Goal: Task Accomplishment & Management: Use online tool/utility

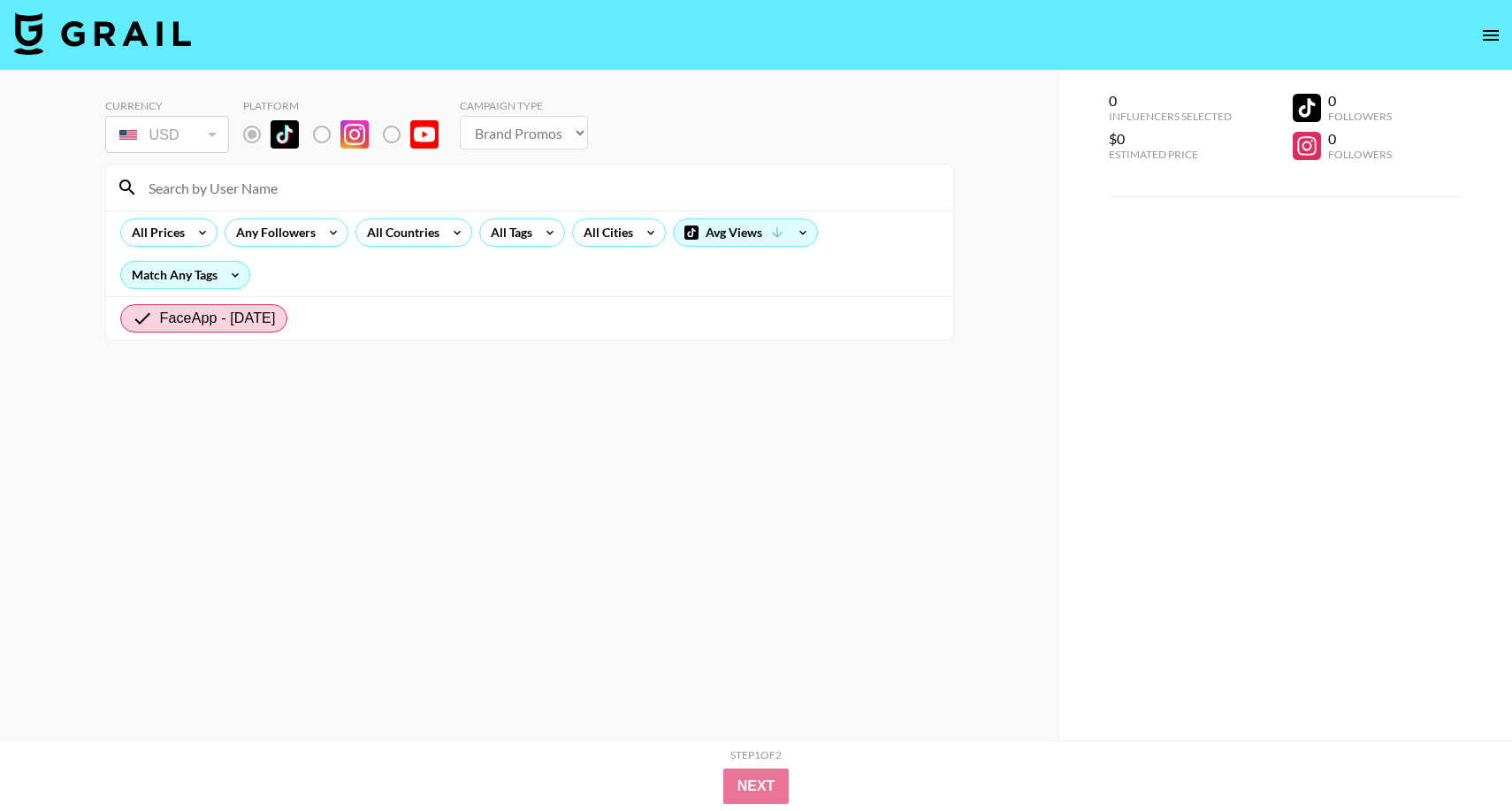
select select "Brand"
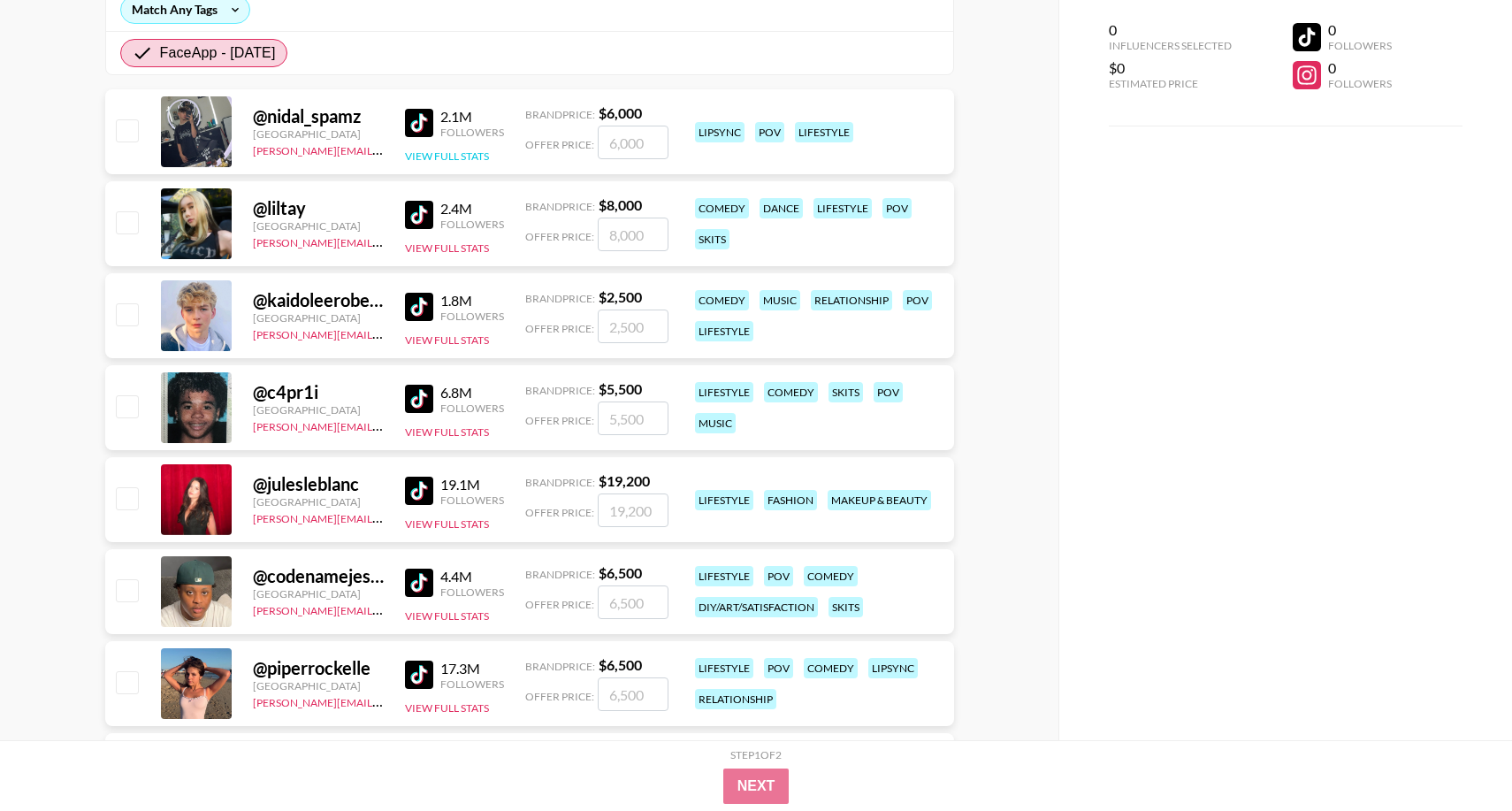
scroll to position [281, 0]
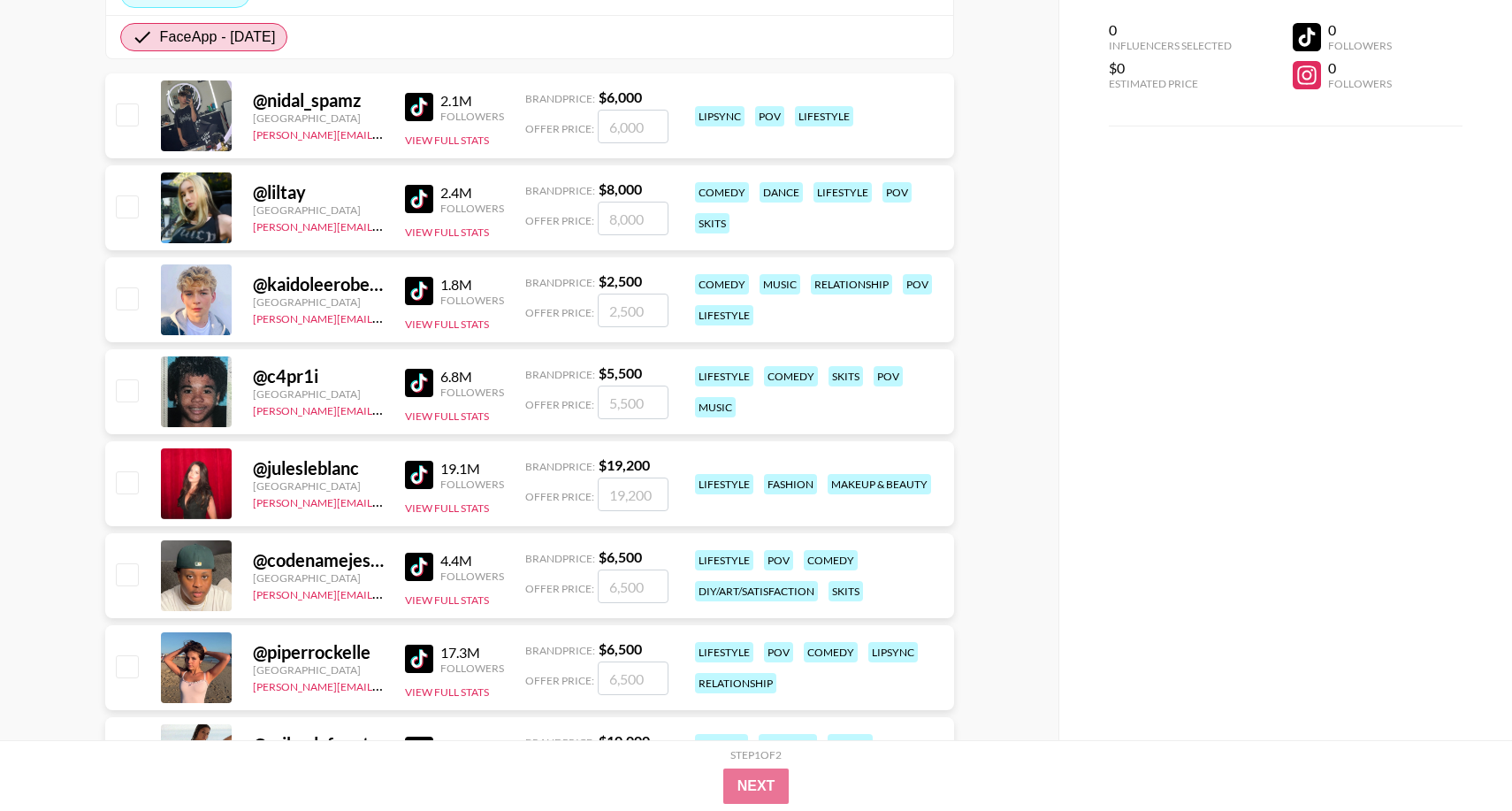
click at [274, 282] on div "@ kaidoleerobertslife" at bounding box center [318, 284] width 131 height 22
drag, startPoint x: 372, startPoint y: 470, endPoint x: 250, endPoint y: 471, distance: 122.0
click at [250, 471] on div "@ julesleblanc United States joshita@grail-talent.com 19.1M Followers View Full…" at bounding box center [530, 484] width 849 height 85
copy div "@ julesleblanc"
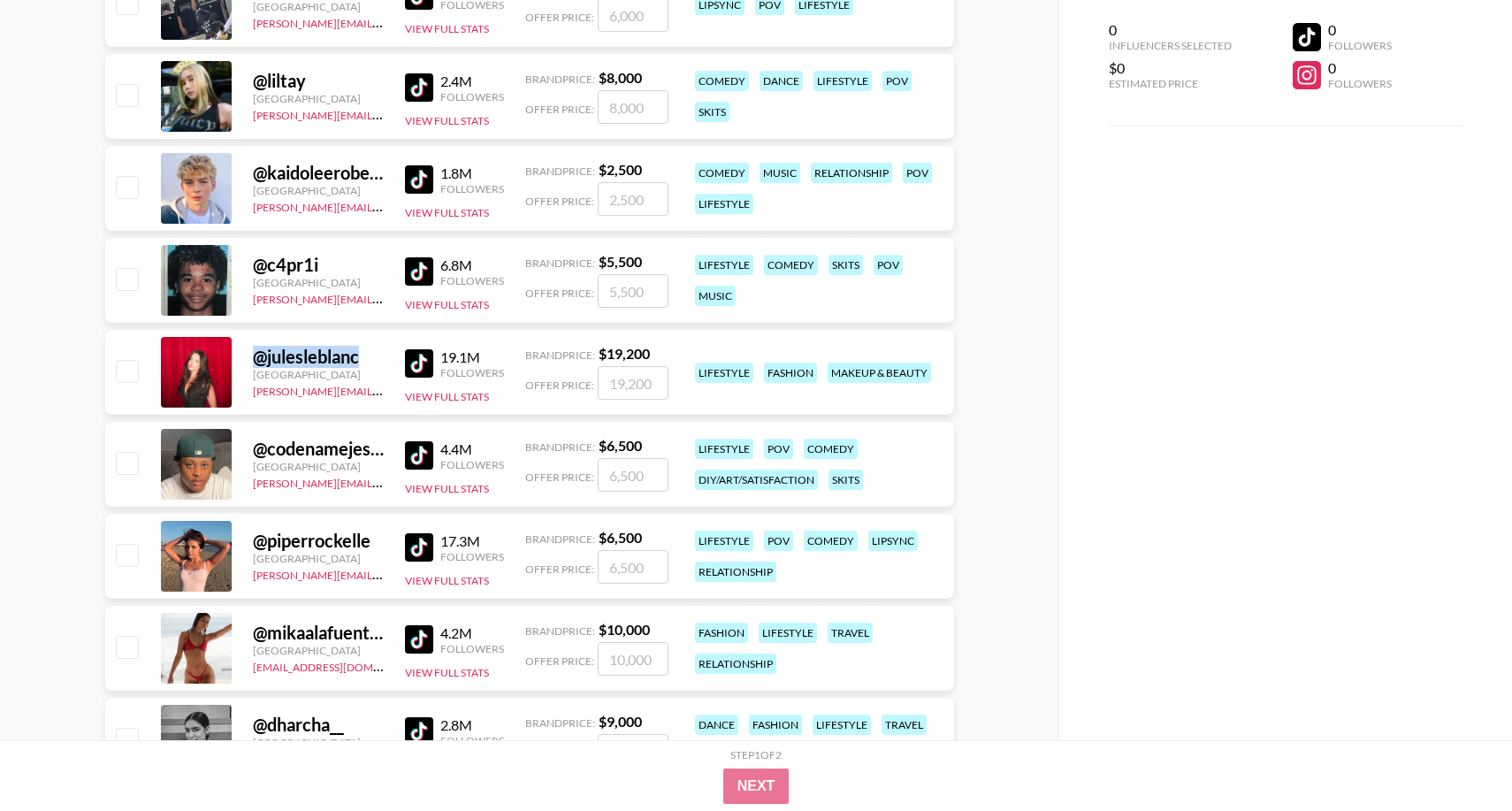
scroll to position [406, 0]
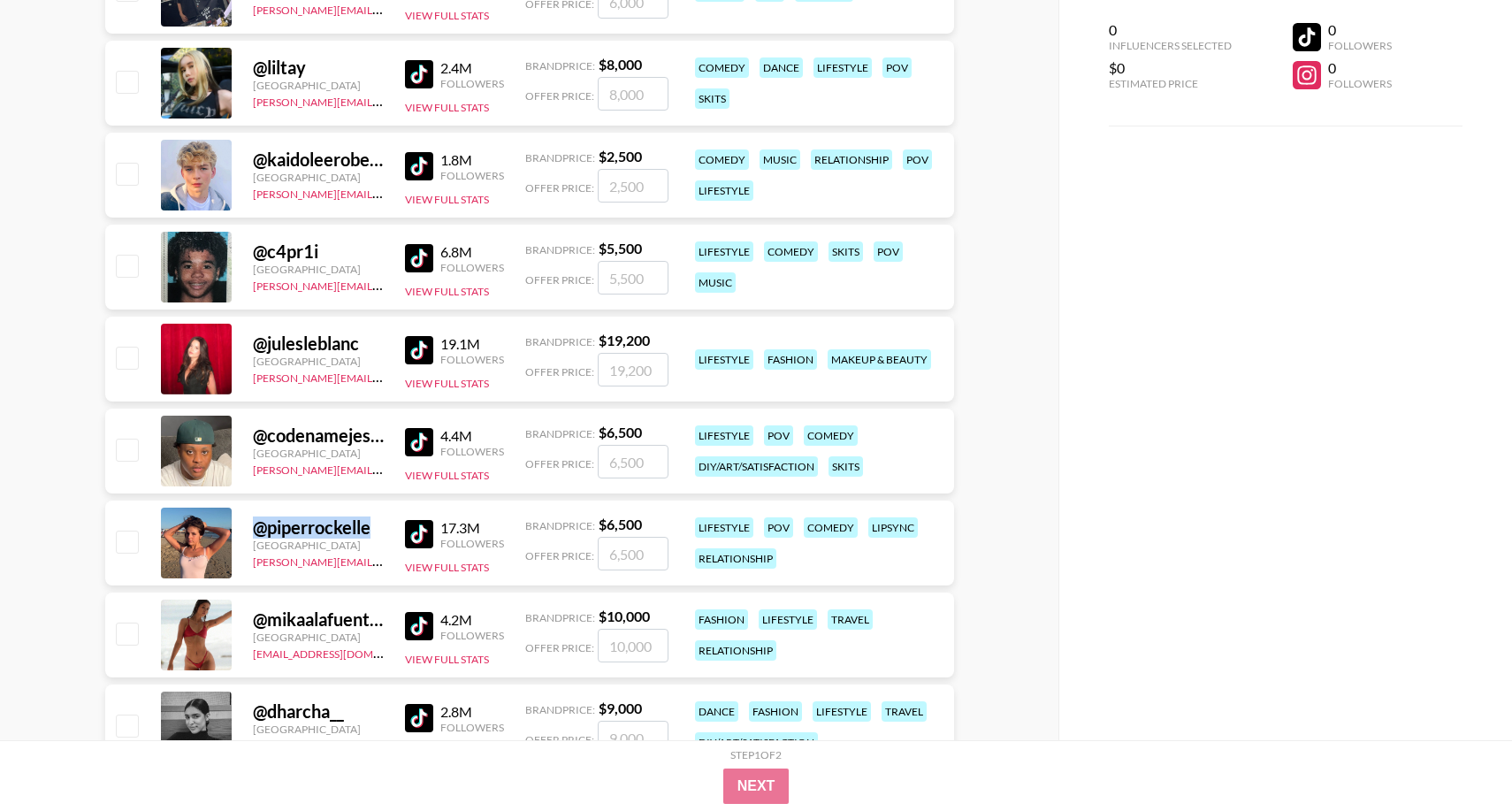
drag, startPoint x: 373, startPoint y: 530, endPoint x: 239, endPoint y: 538, distance: 134.2
click at [239, 538] on div "@ piperrockelle United States tancredi@grail-talent.com 17.3M Followers View Fu…" at bounding box center [530, 543] width 849 height 85
copy div "@ piperrockelle"
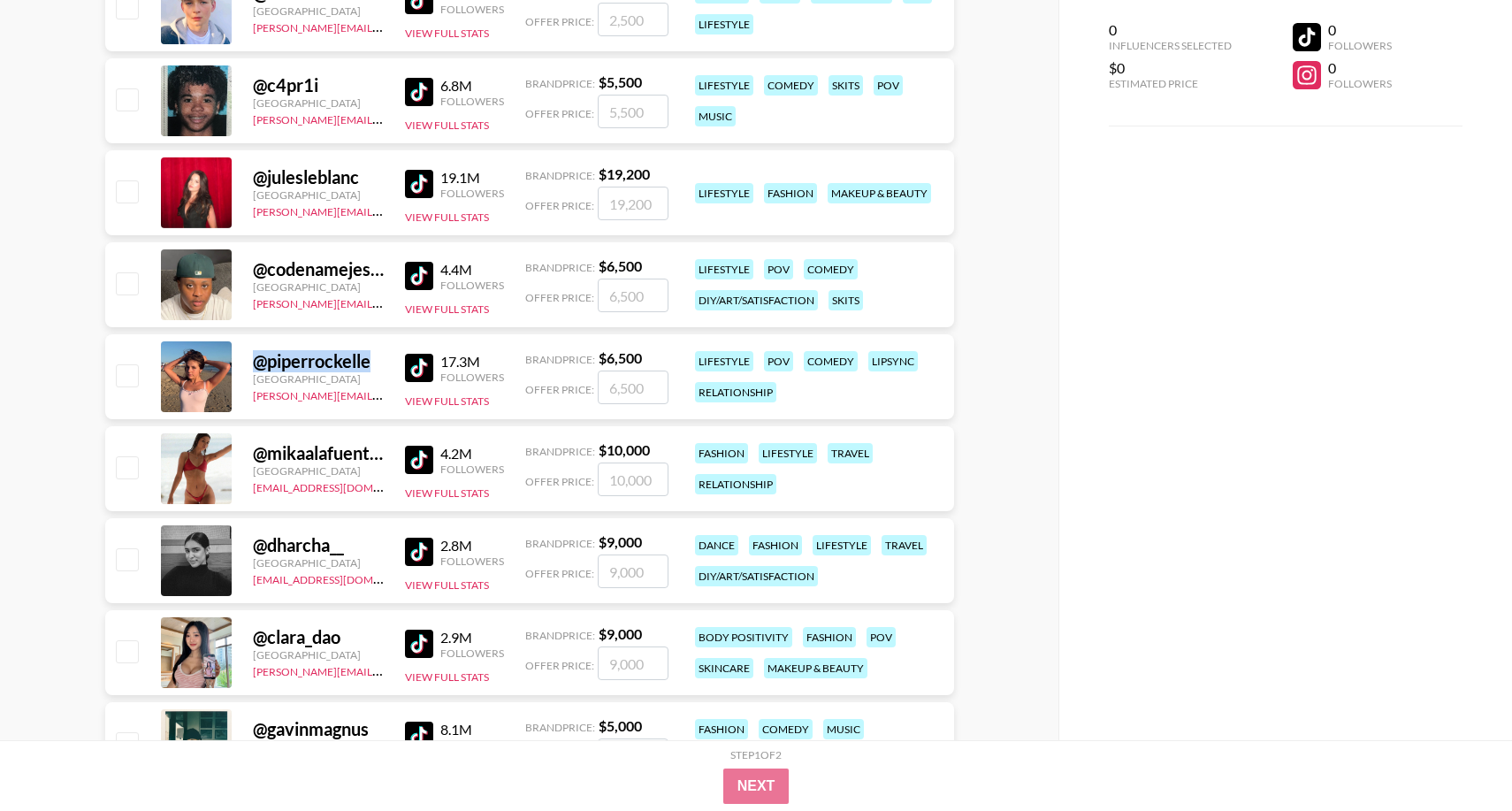
scroll to position [577, 0]
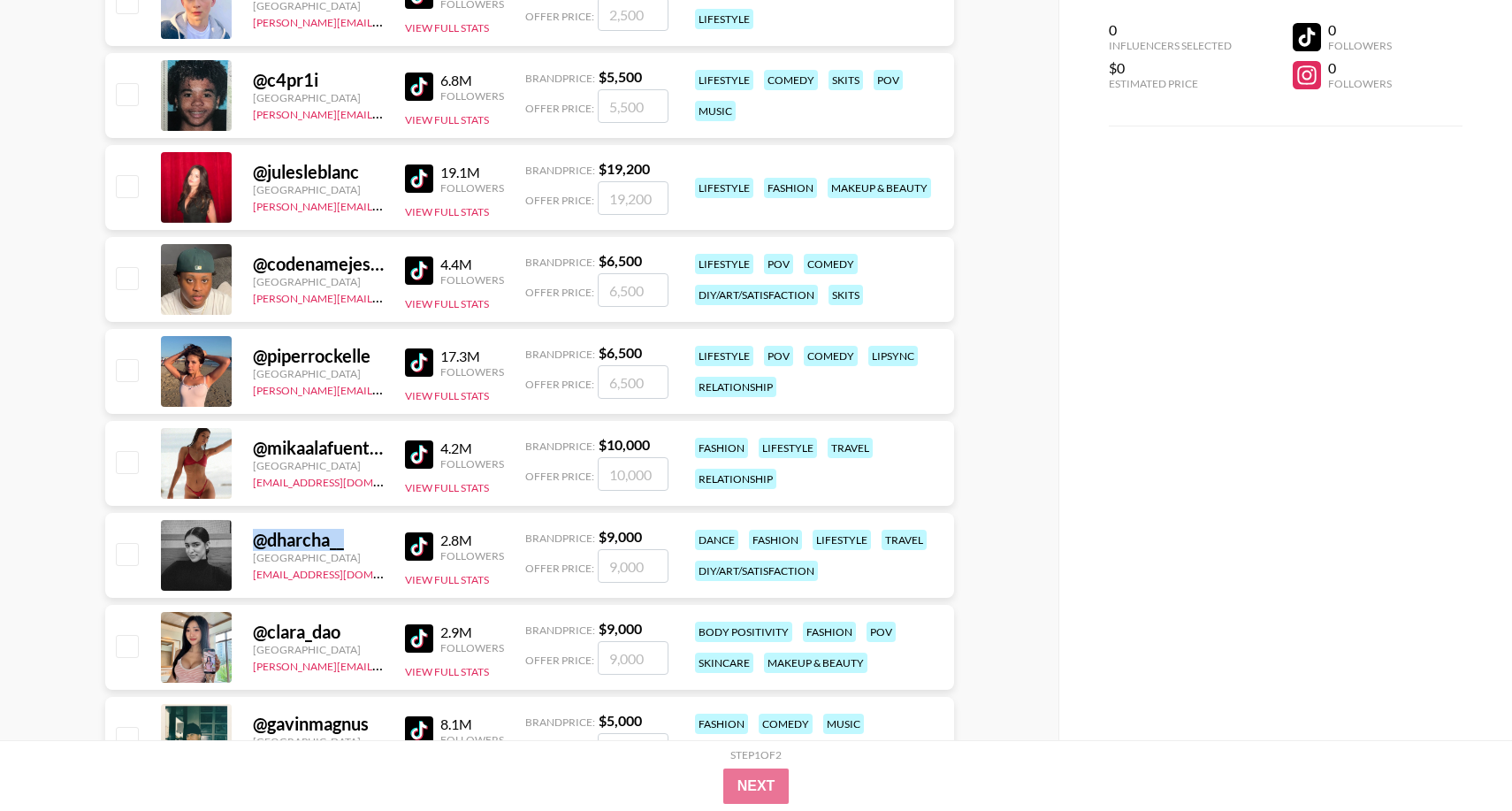
drag, startPoint x: 363, startPoint y: 539, endPoint x: 254, endPoint y: 532, distance: 109.2
click at [255, 532] on div "@ dharcha__" at bounding box center [318, 539] width 131 height 22
copy div "@ dharcha__"
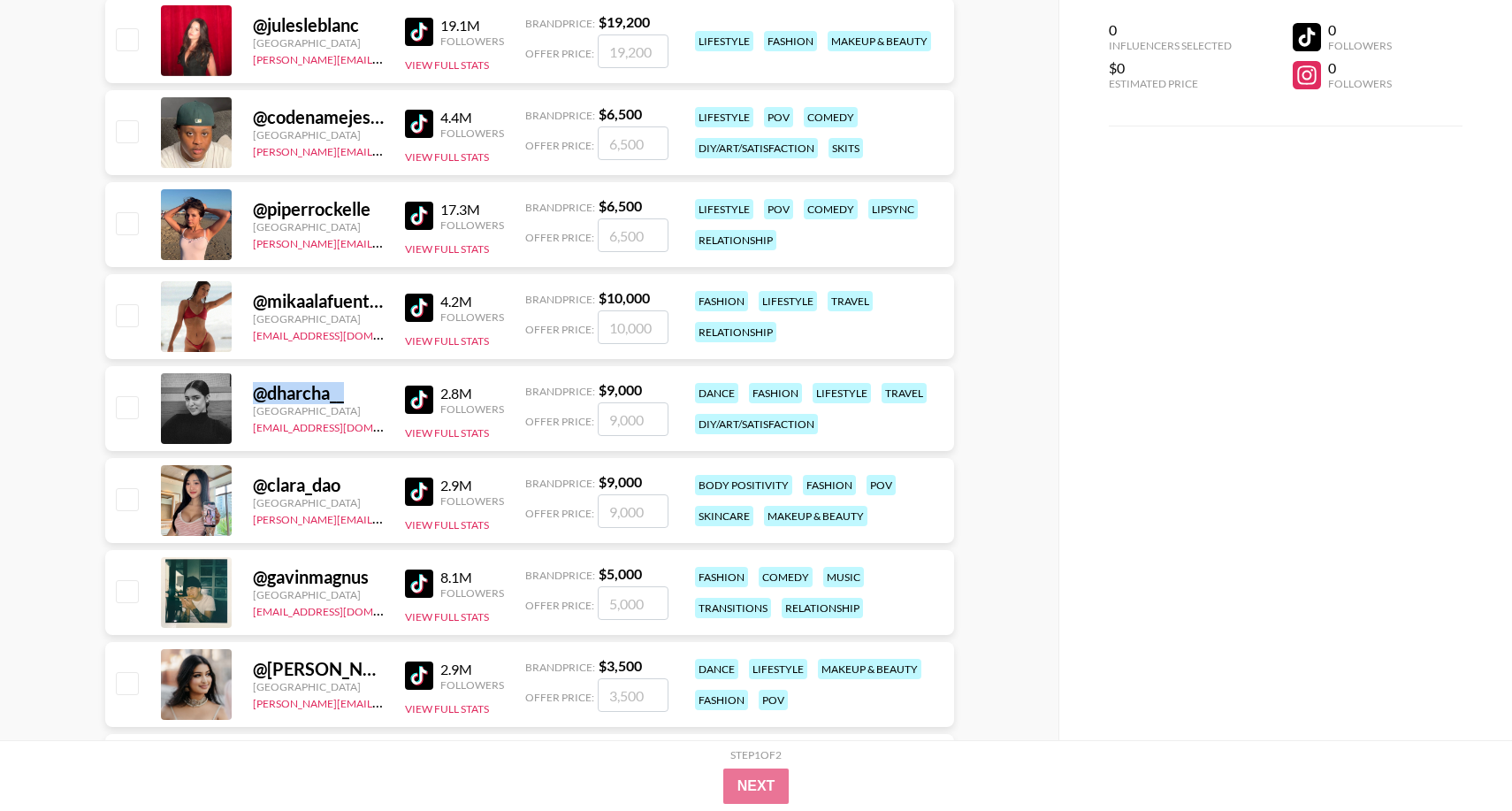
scroll to position [751, 0]
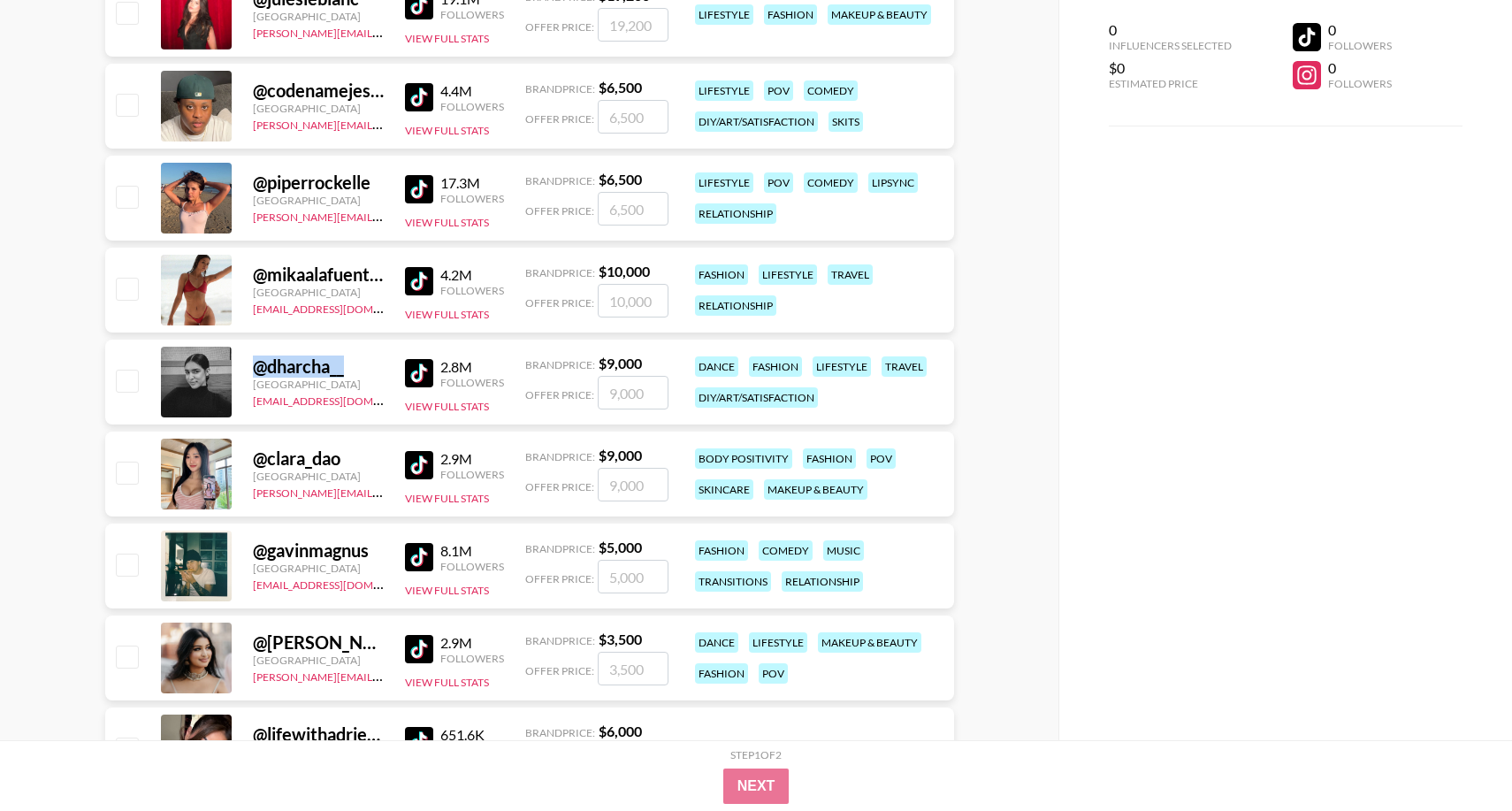
click at [313, 650] on div "@ drisya.reghuram" at bounding box center [318, 642] width 131 height 22
click at [122, 654] on input "checkbox" at bounding box center [127, 656] width 21 height 21
checkbox input "true"
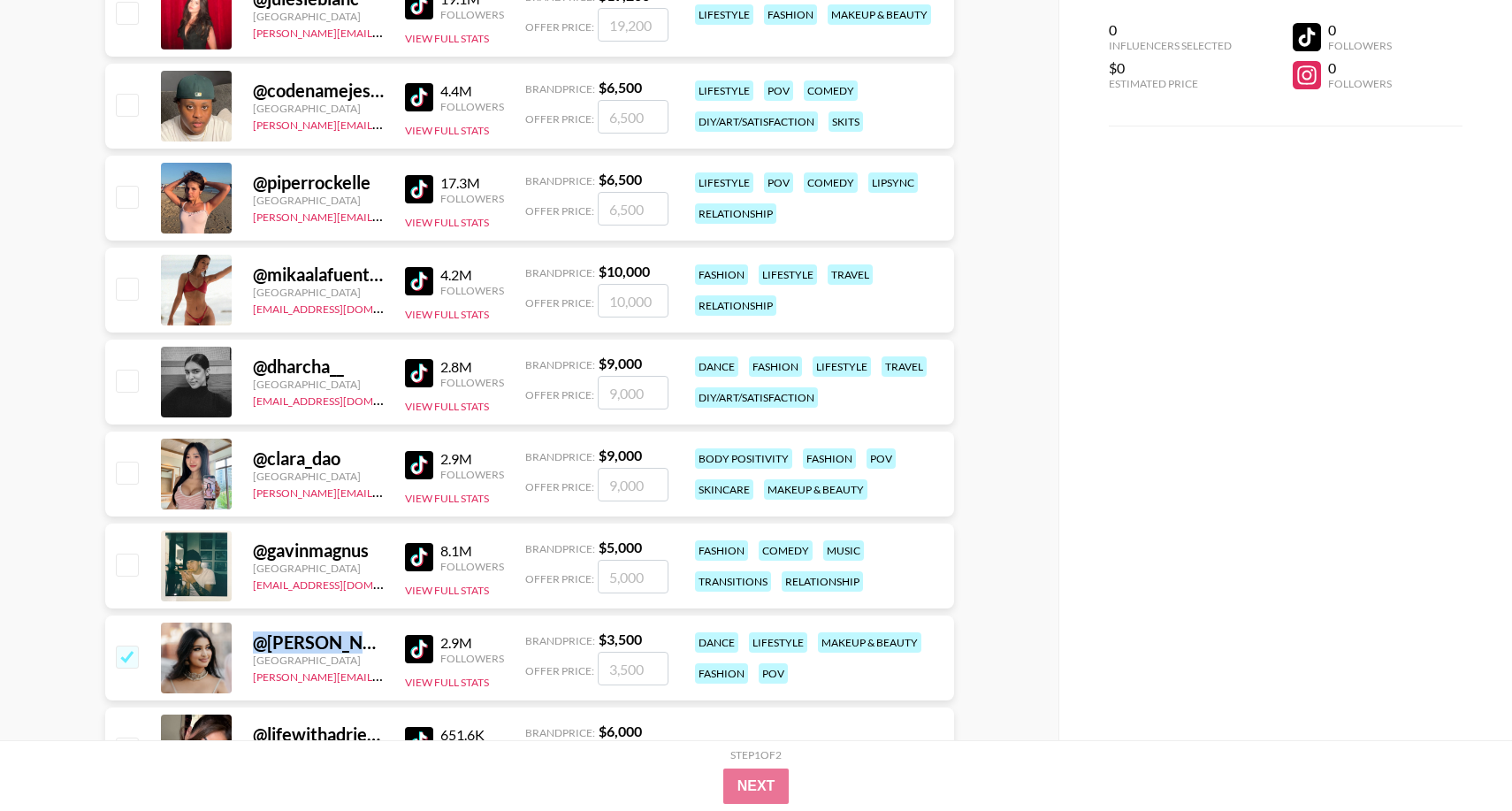
type input "3500"
click at [131, 647] on input "checkbox" at bounding box center [127, 656] width 21 height 21
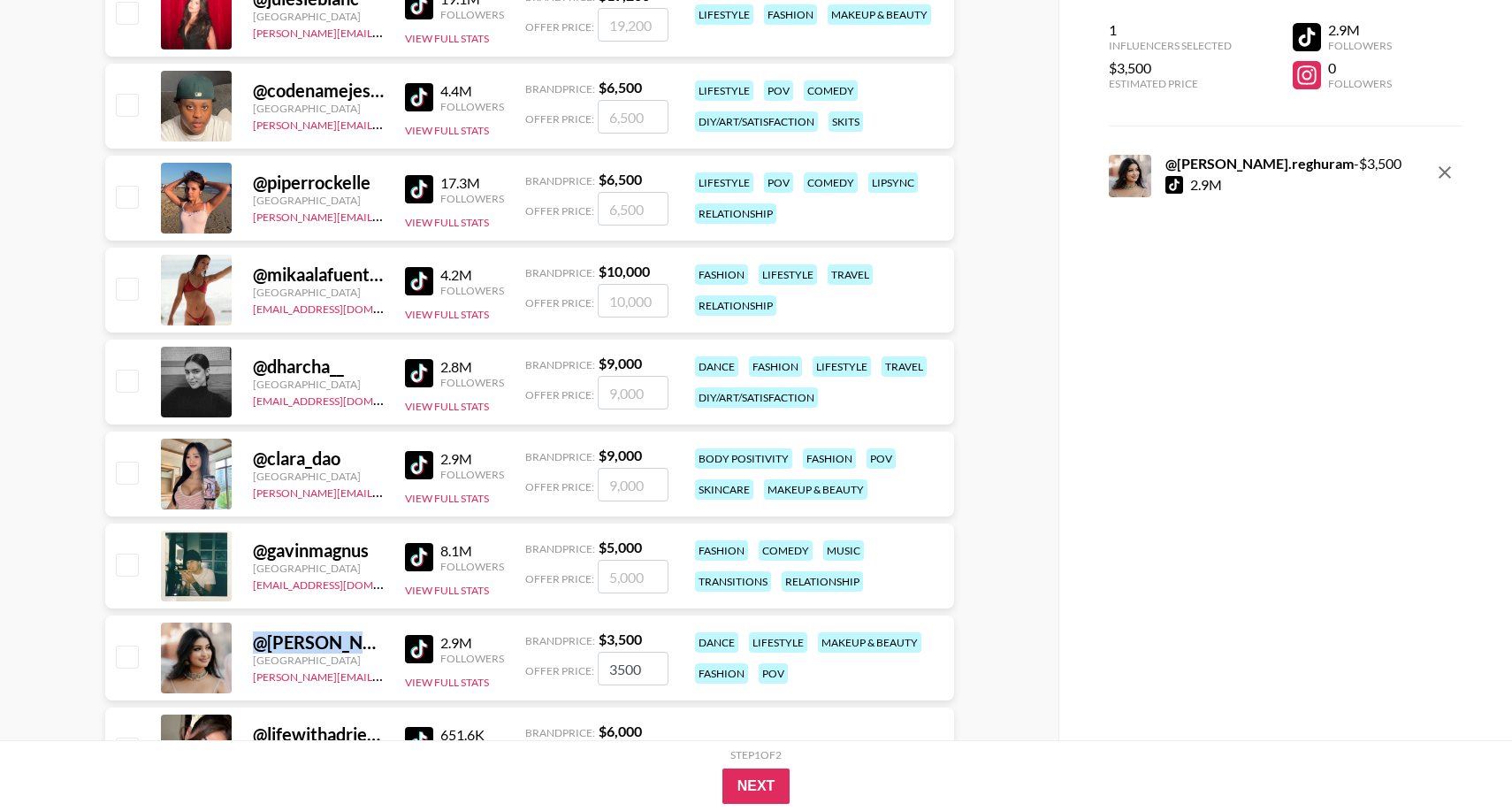
checkbox input "false"
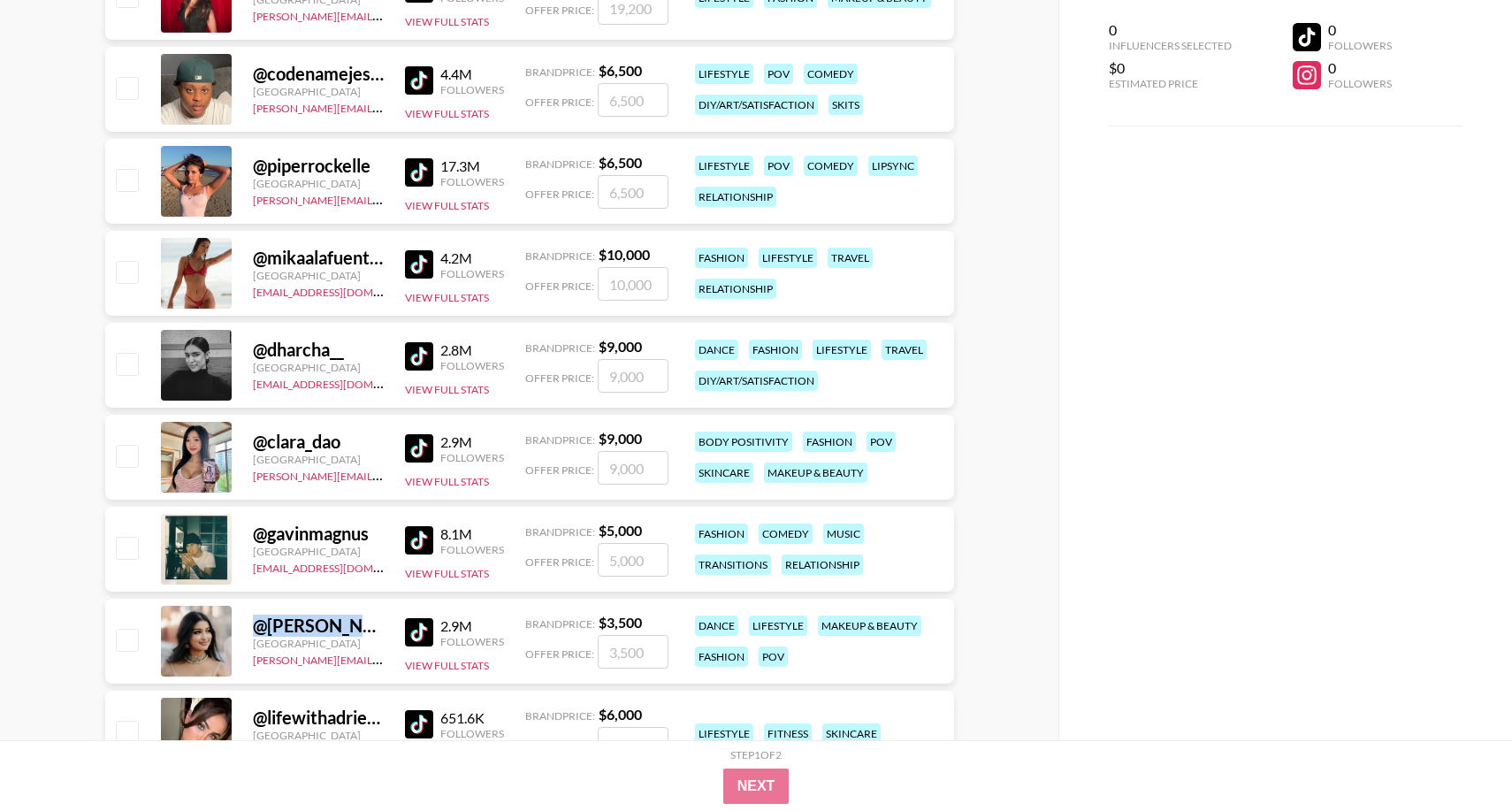
copy div "@ drisya.reghuram"
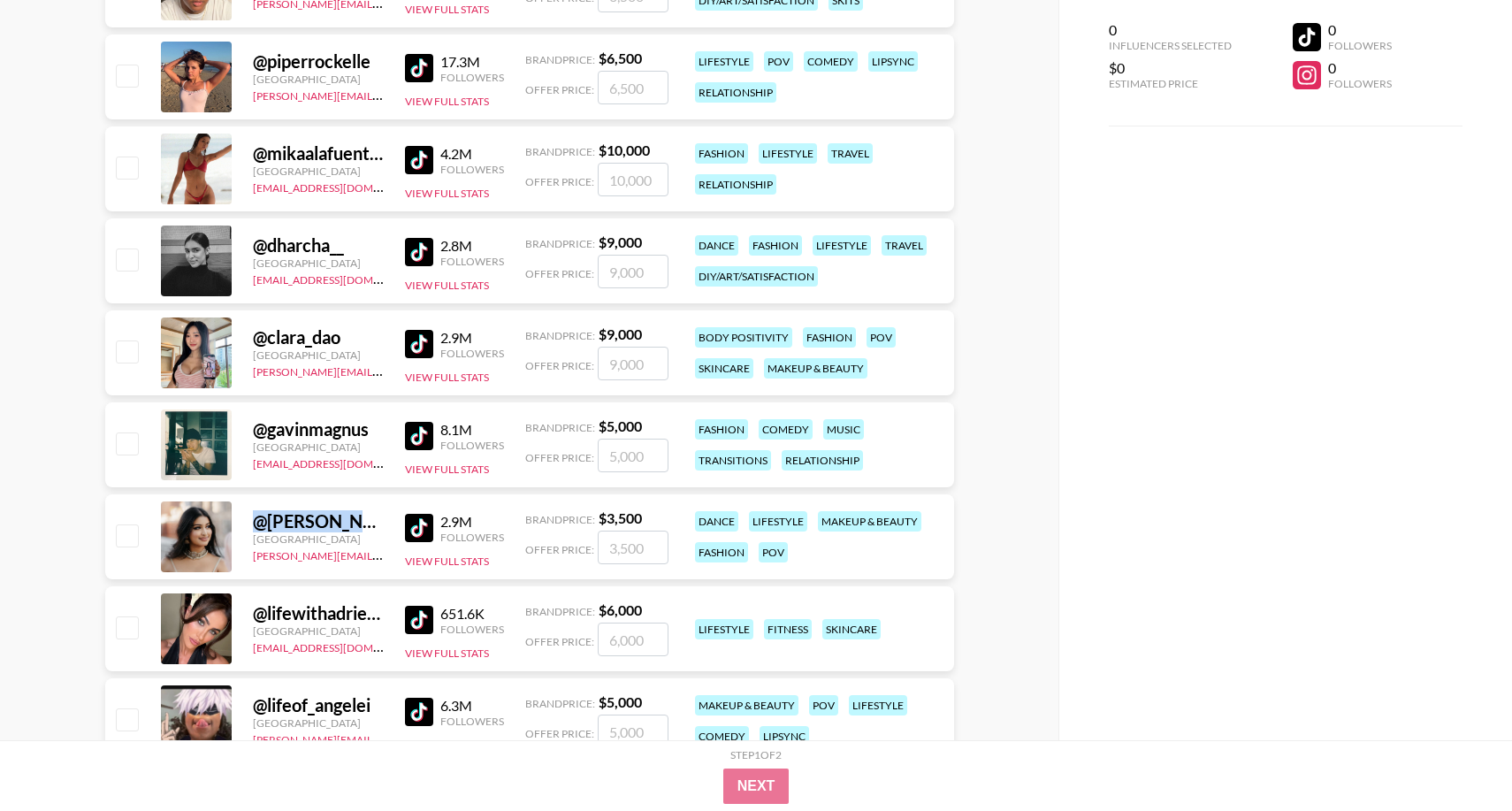
scroll to position [960, 0]
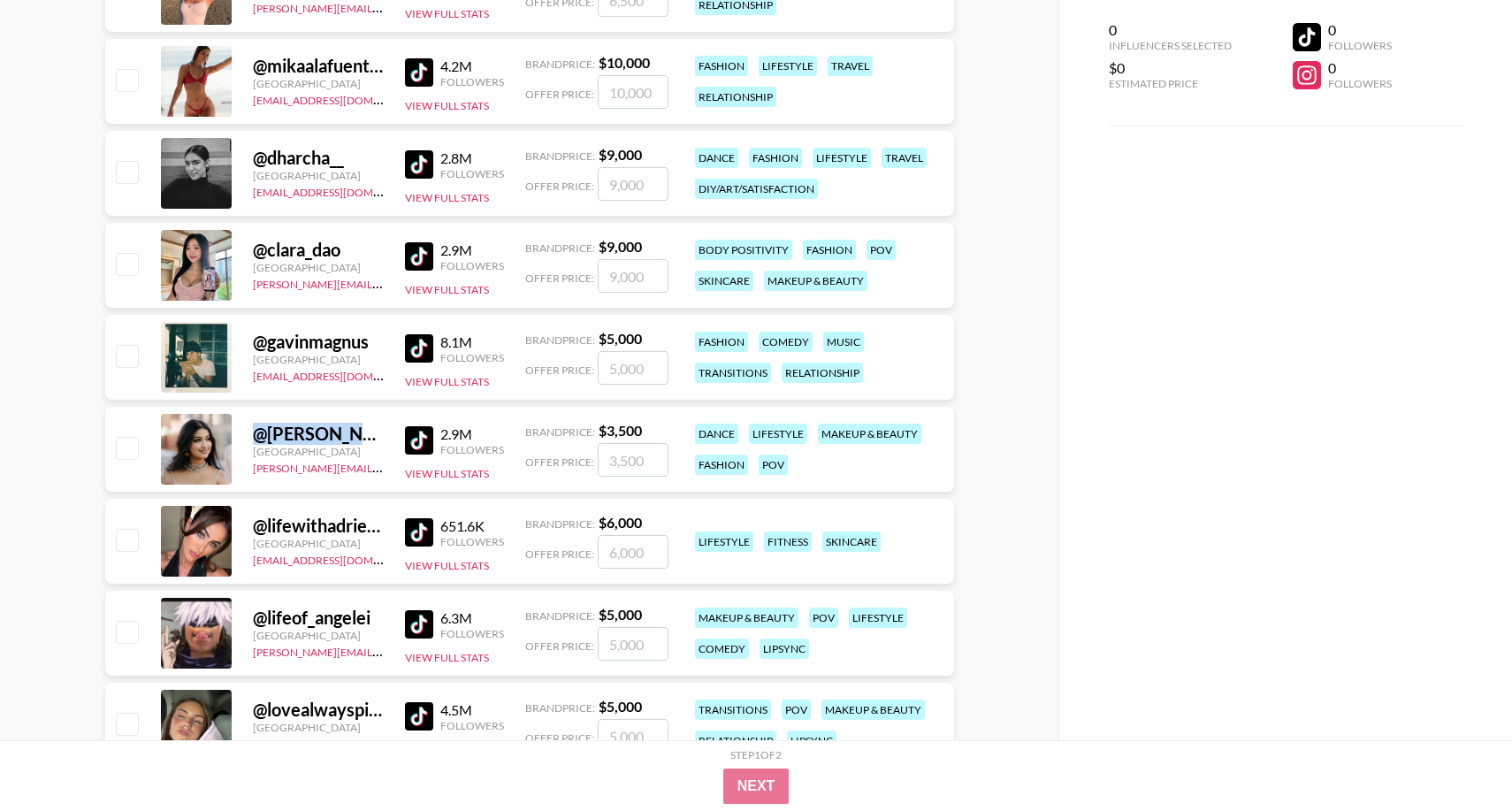
click at [299, 525] on div "@ lifewithadrienne" at bounding box center [318, 525] width 131 height 22
copy div "lifewithadrienne"
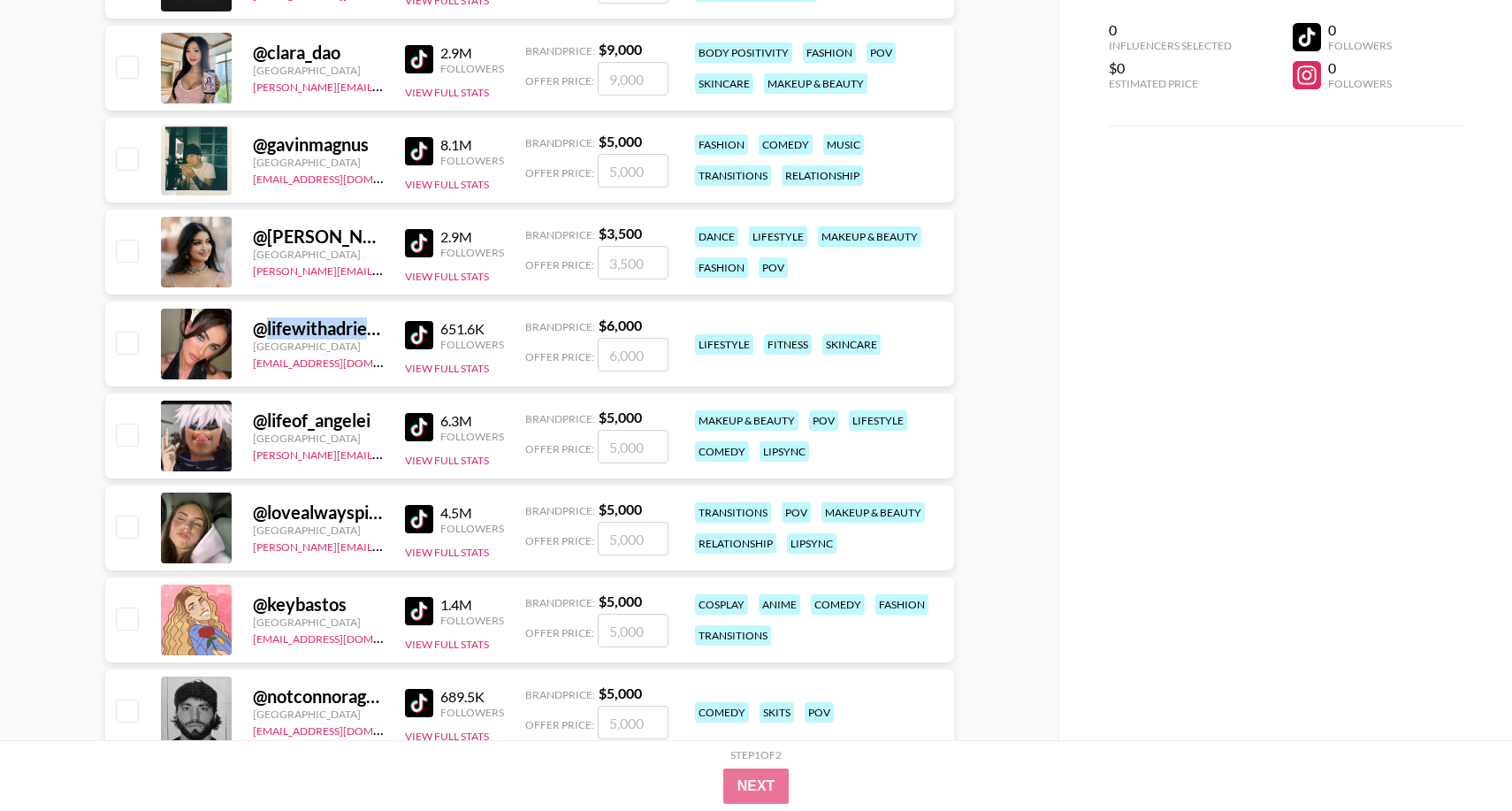
scroll to position [1156, 0]
click at [358, 512] on div "@ lovealwayspiper" at bounding box center [318, 513] width 131 height 22
copy div "lovealwayspiper"
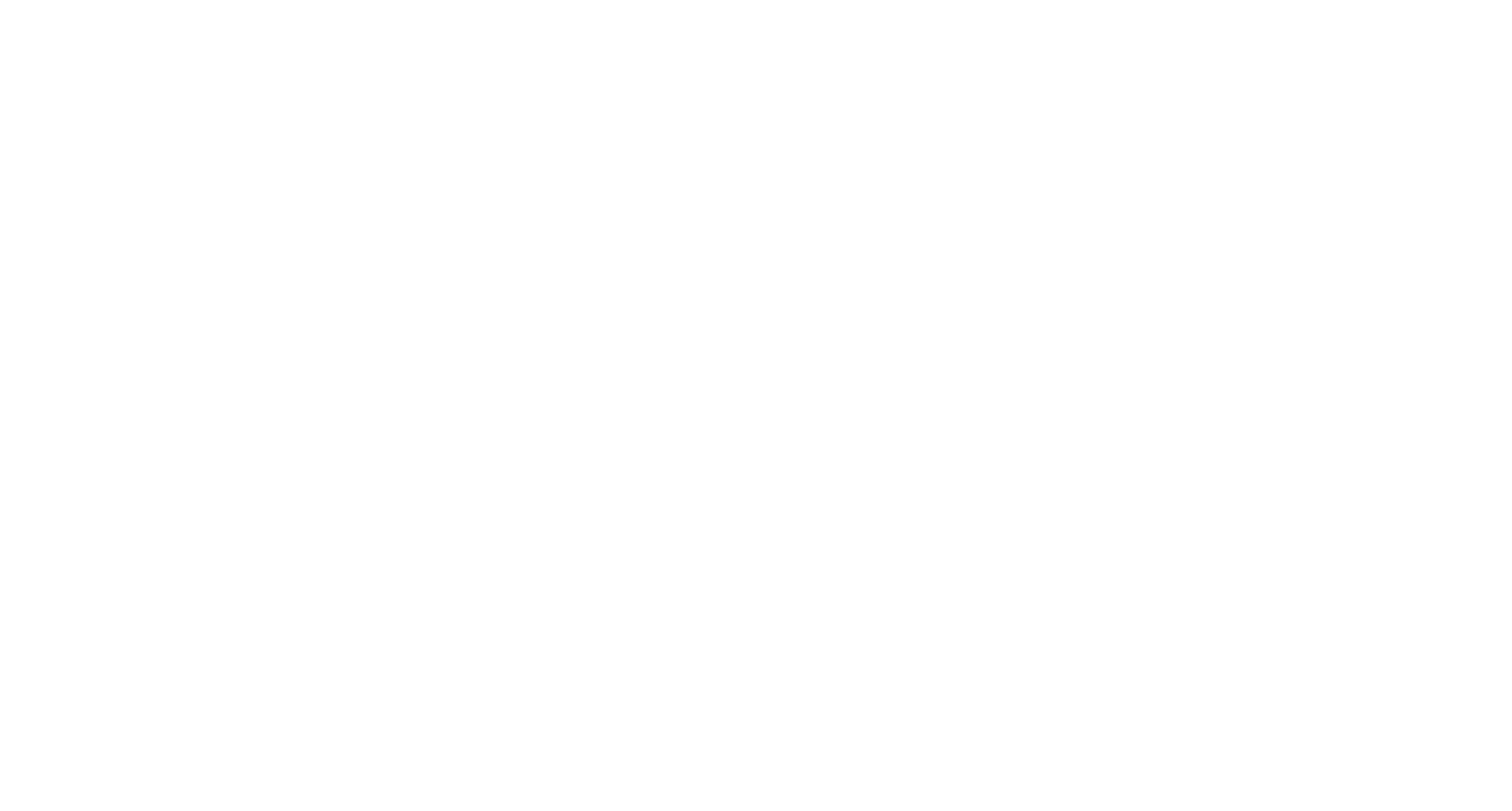
select select "Brand"
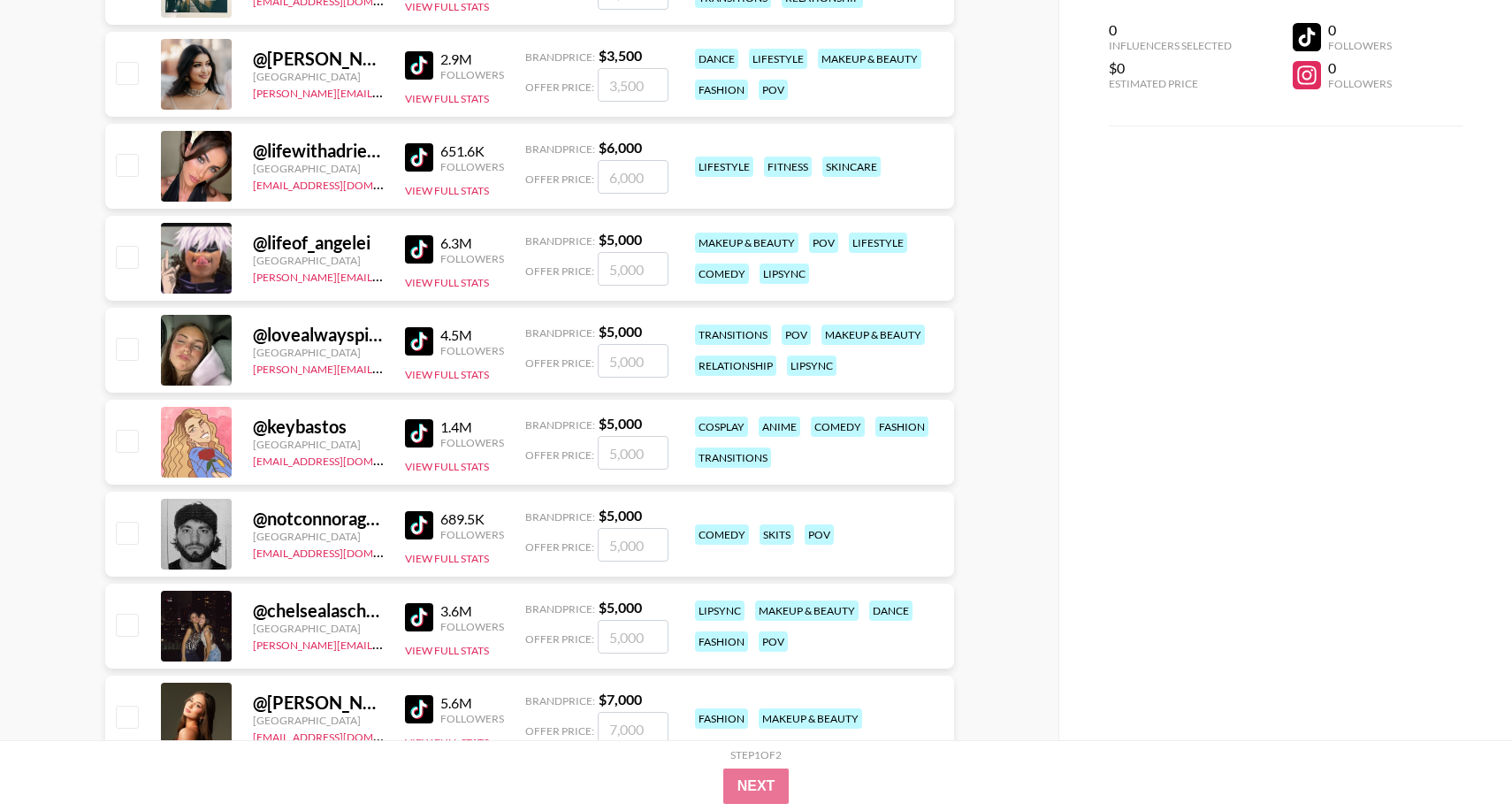
scroll to position [1337, 0]
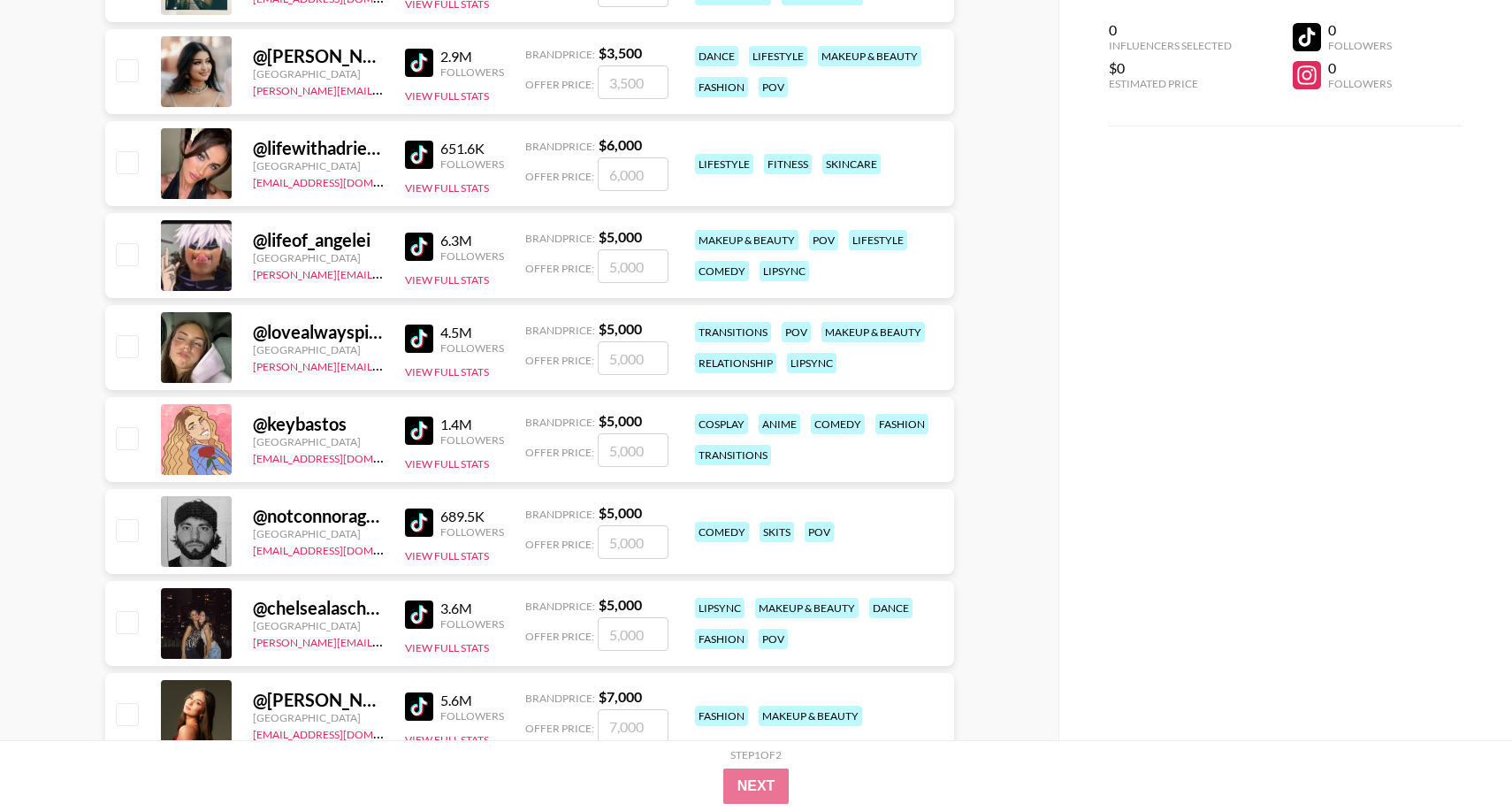
click at [327, 603] on div "@ chelsealascher1" at bounding box center [318, 608] width 131 height 22
copy div "chelsealascher1"
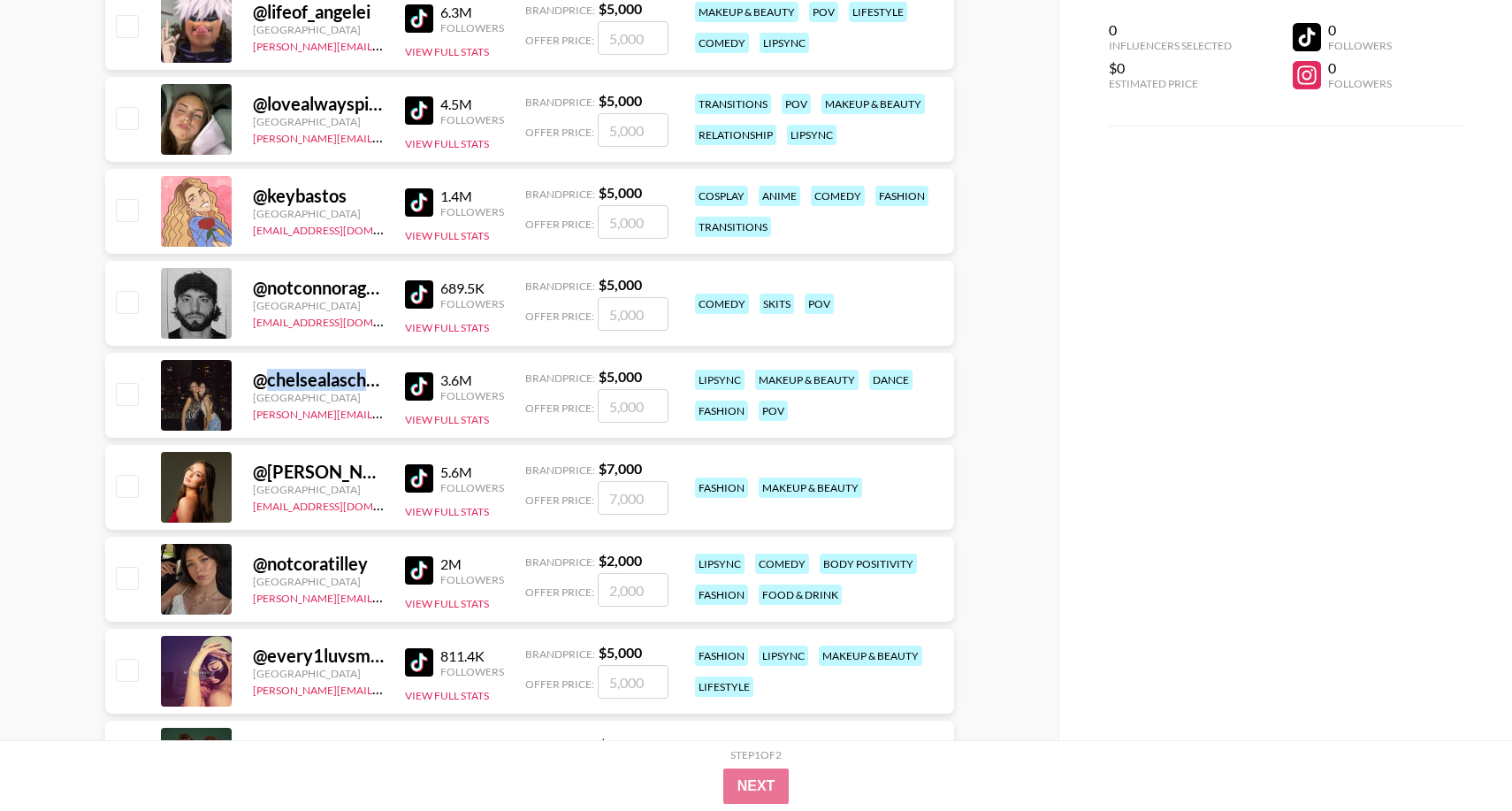
scroll to position [1567, 0]
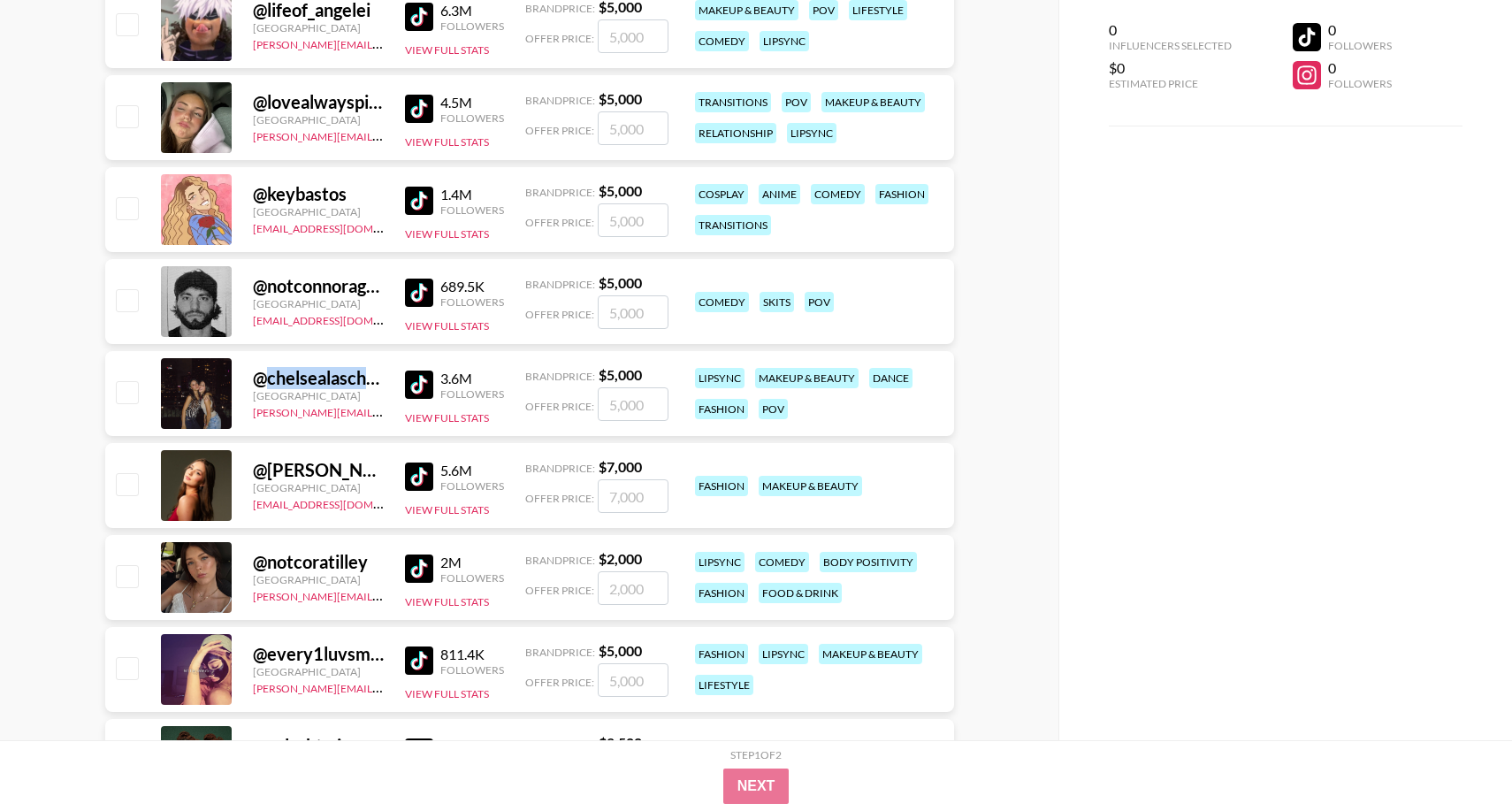
click at [326, 558] on div "@ notcoratilley" at bounding box center [318, 562] width 131 height 22
copy div "notcoratilley"
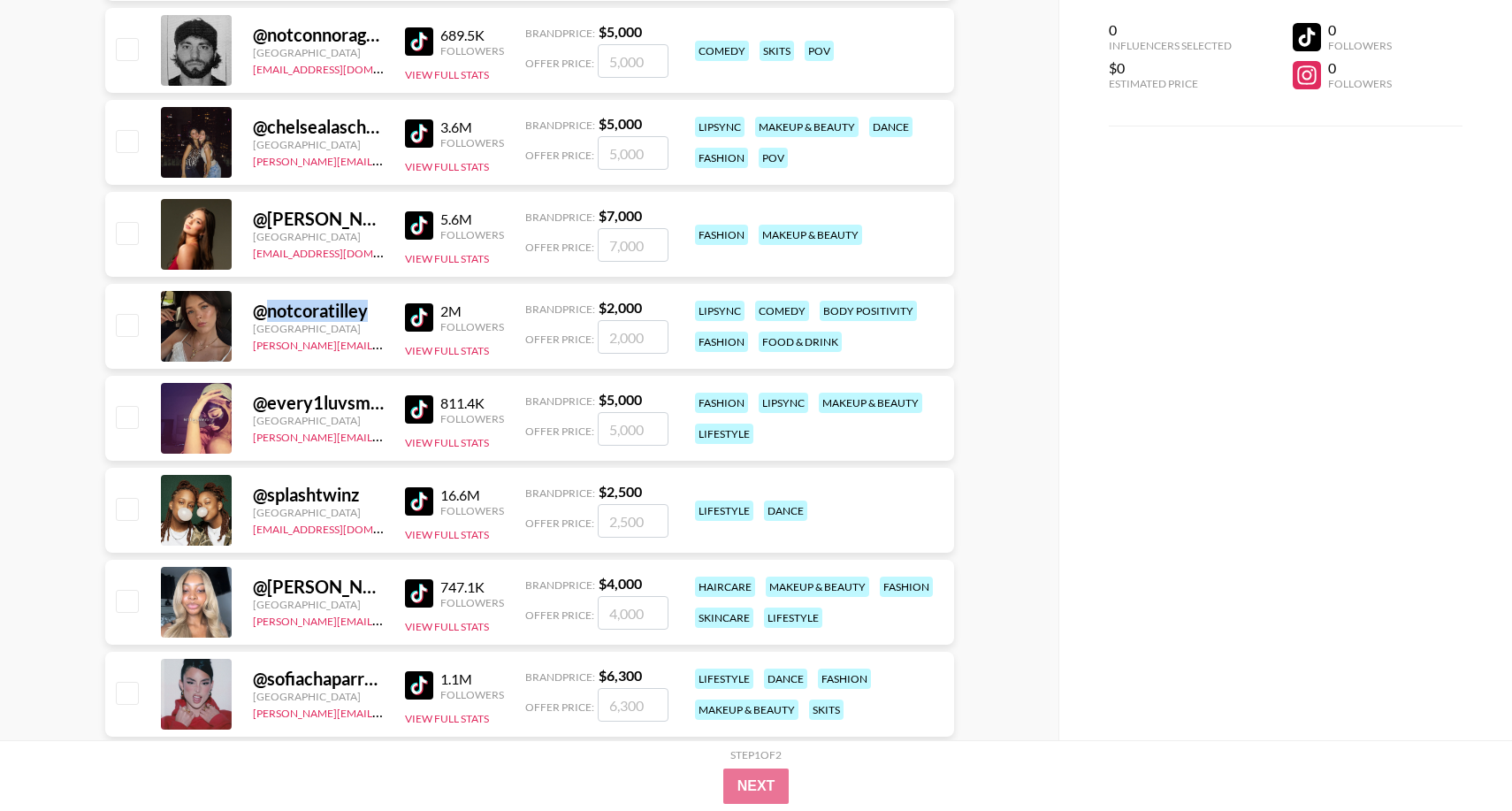
scroll to position [1830, 0]
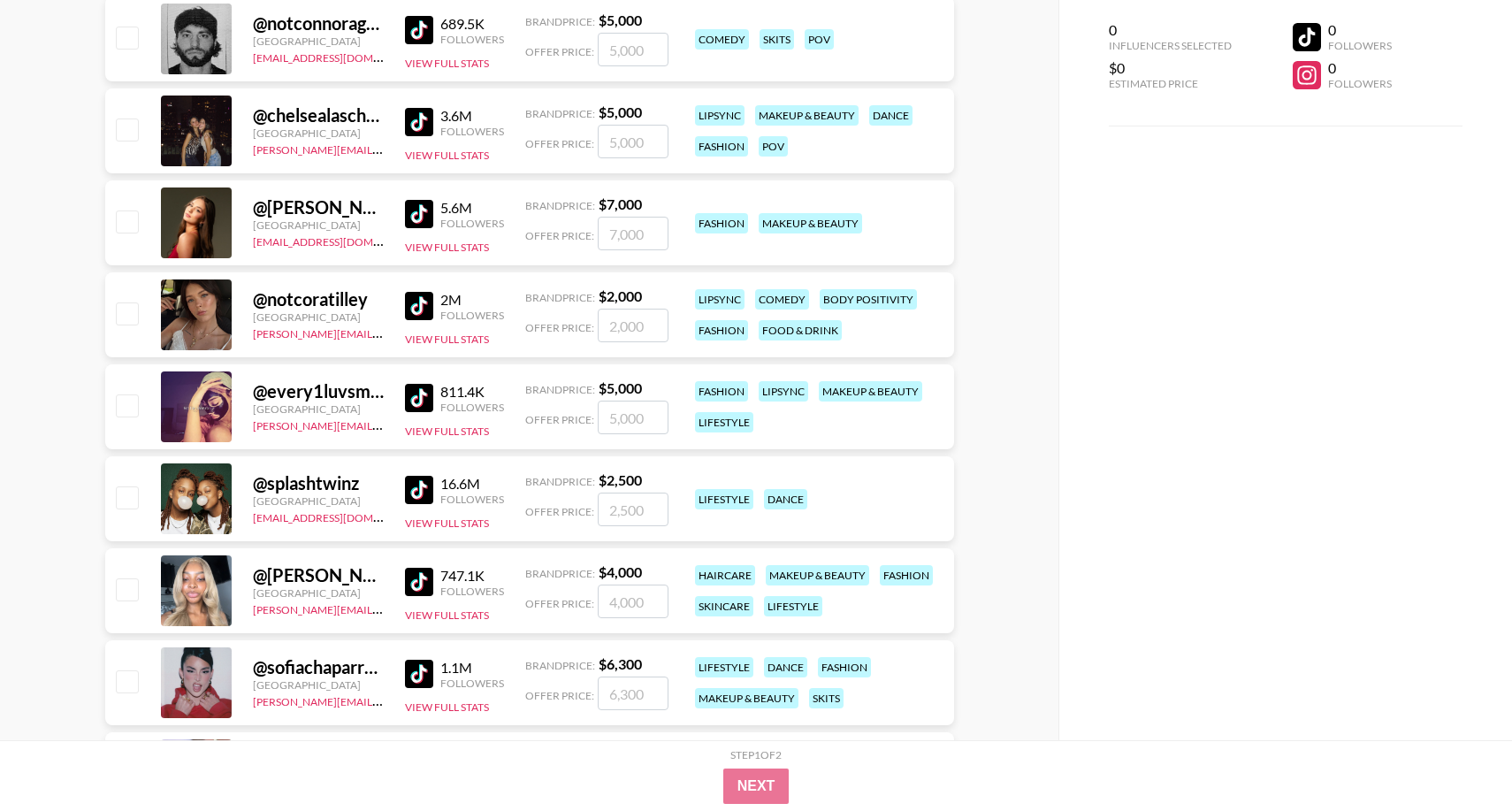
click at [320, 568] on div "@ jada.tiara1" at bounding box center [318, 575] width 131 height 22
copy div "@ jada.tiara1"
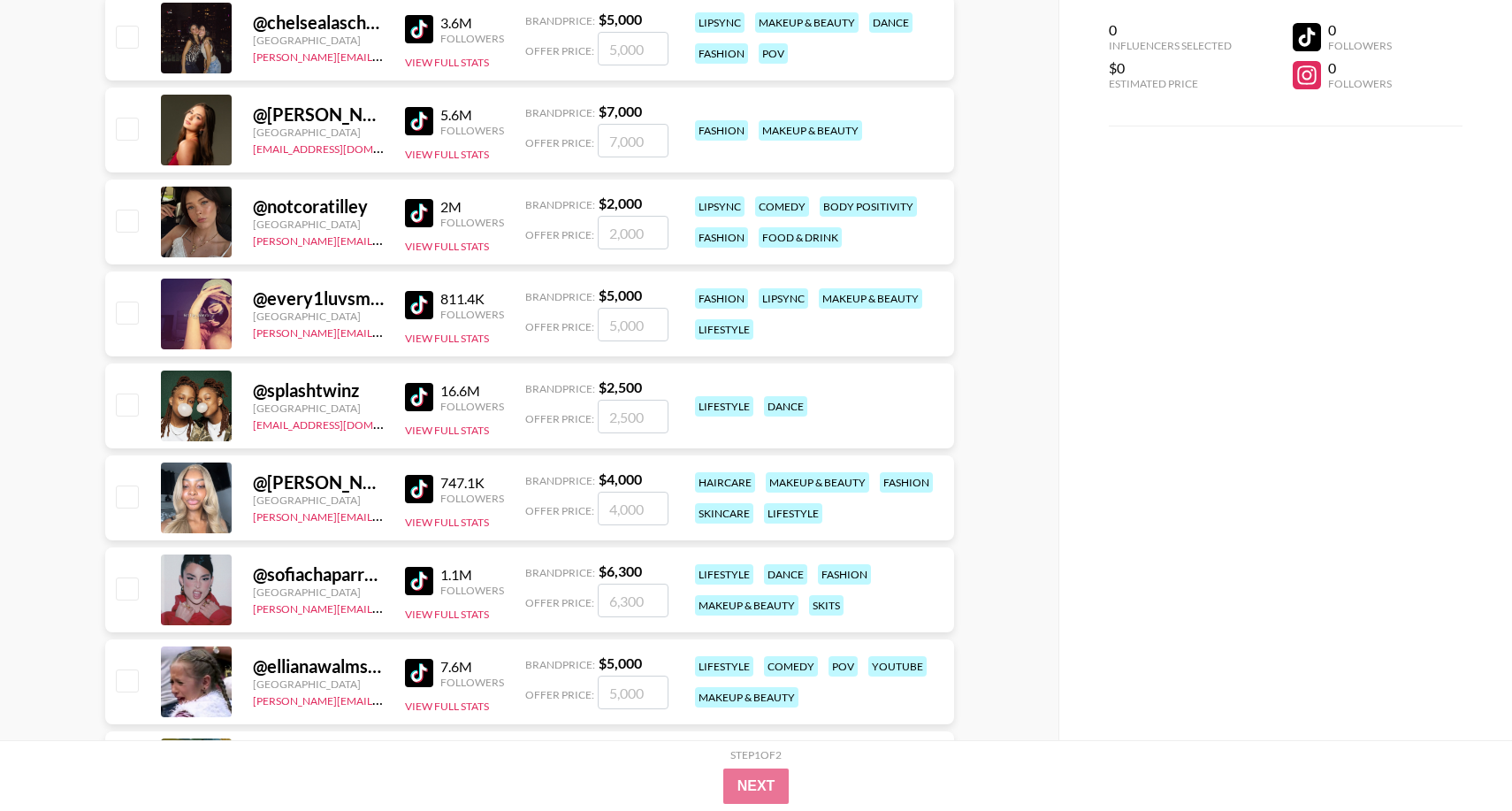
click at [327, 575] on div "@ sofiachaparrorr" at bounding box center [318, 574] width 131 height 22
copy div "sofiachaparrorr"
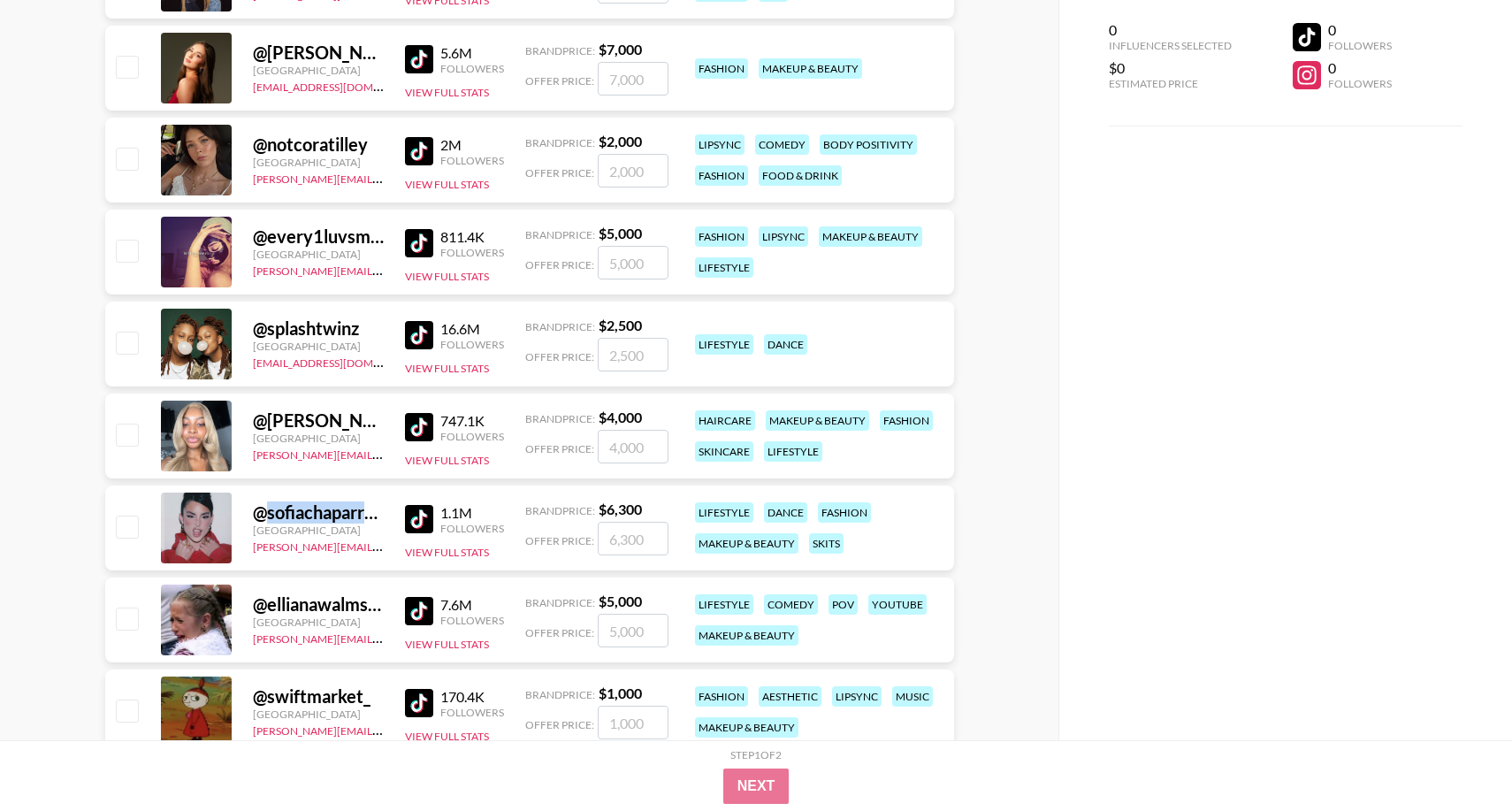
scroll to position [2013, 0]
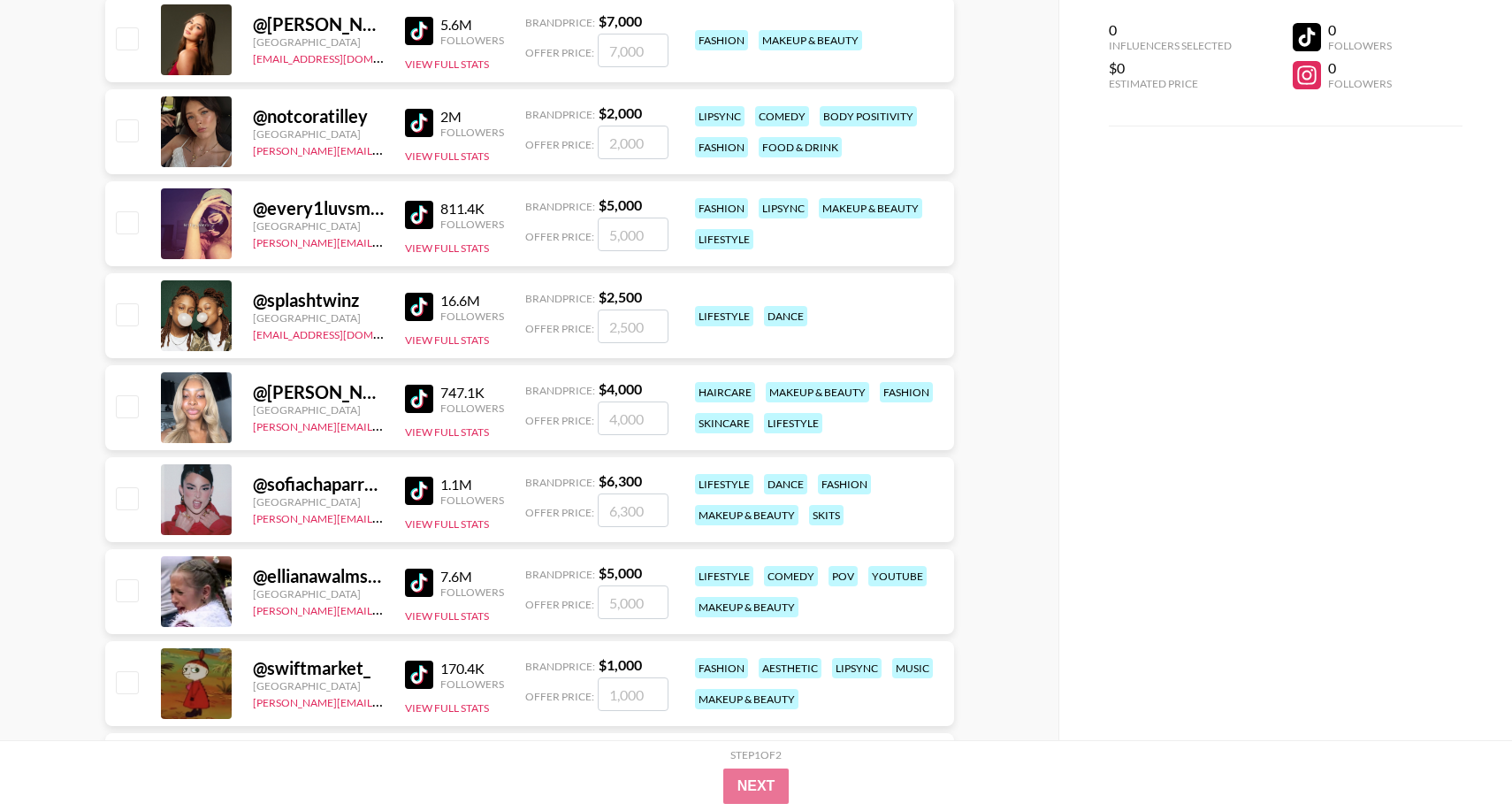
click at [338, 575] on div "@ ellianawalmsley" at bounding box center [318, 576] width 131 height 22
copy div "ellianawalmsley"
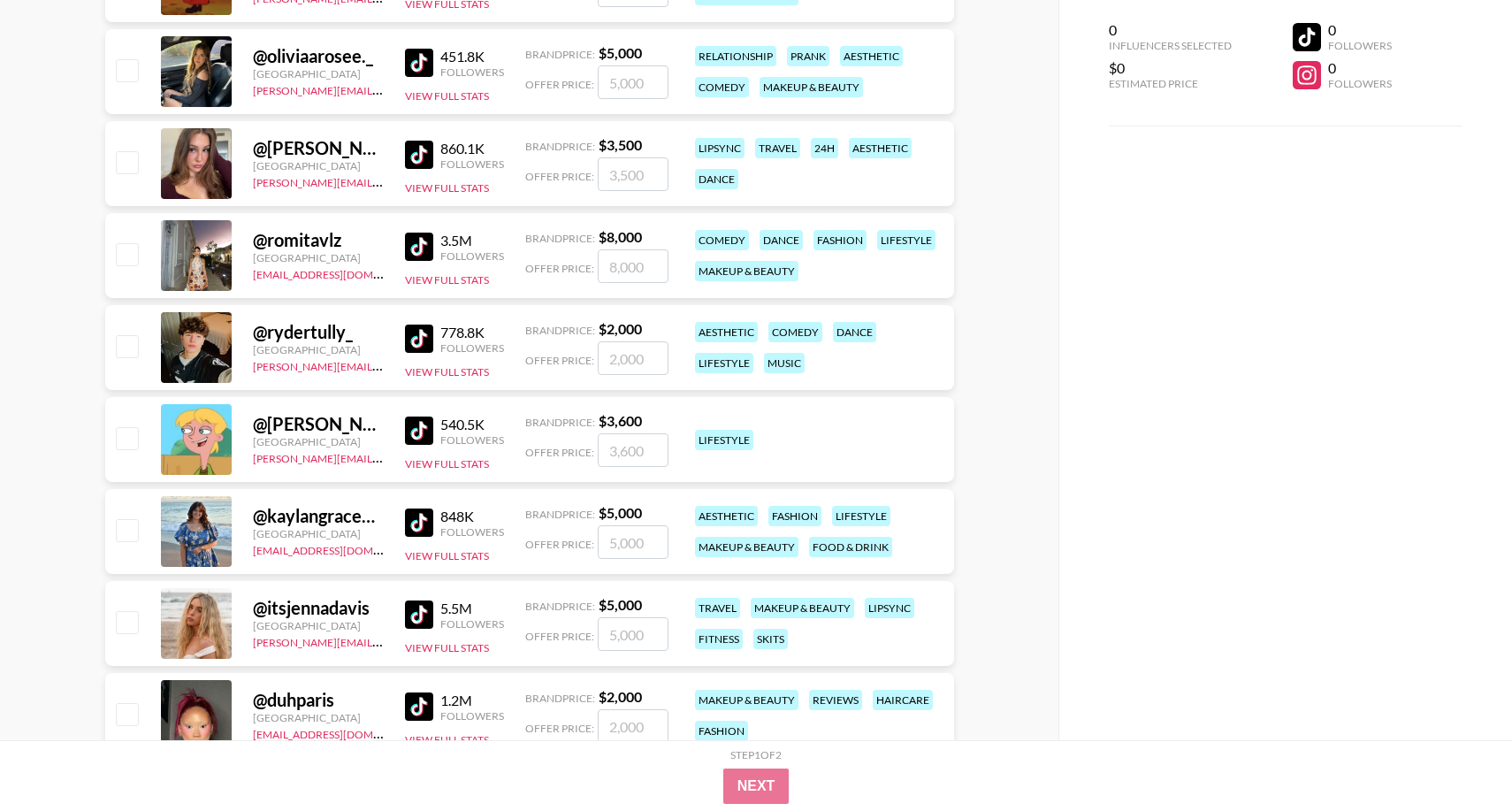
scroll to position [2718, 0]
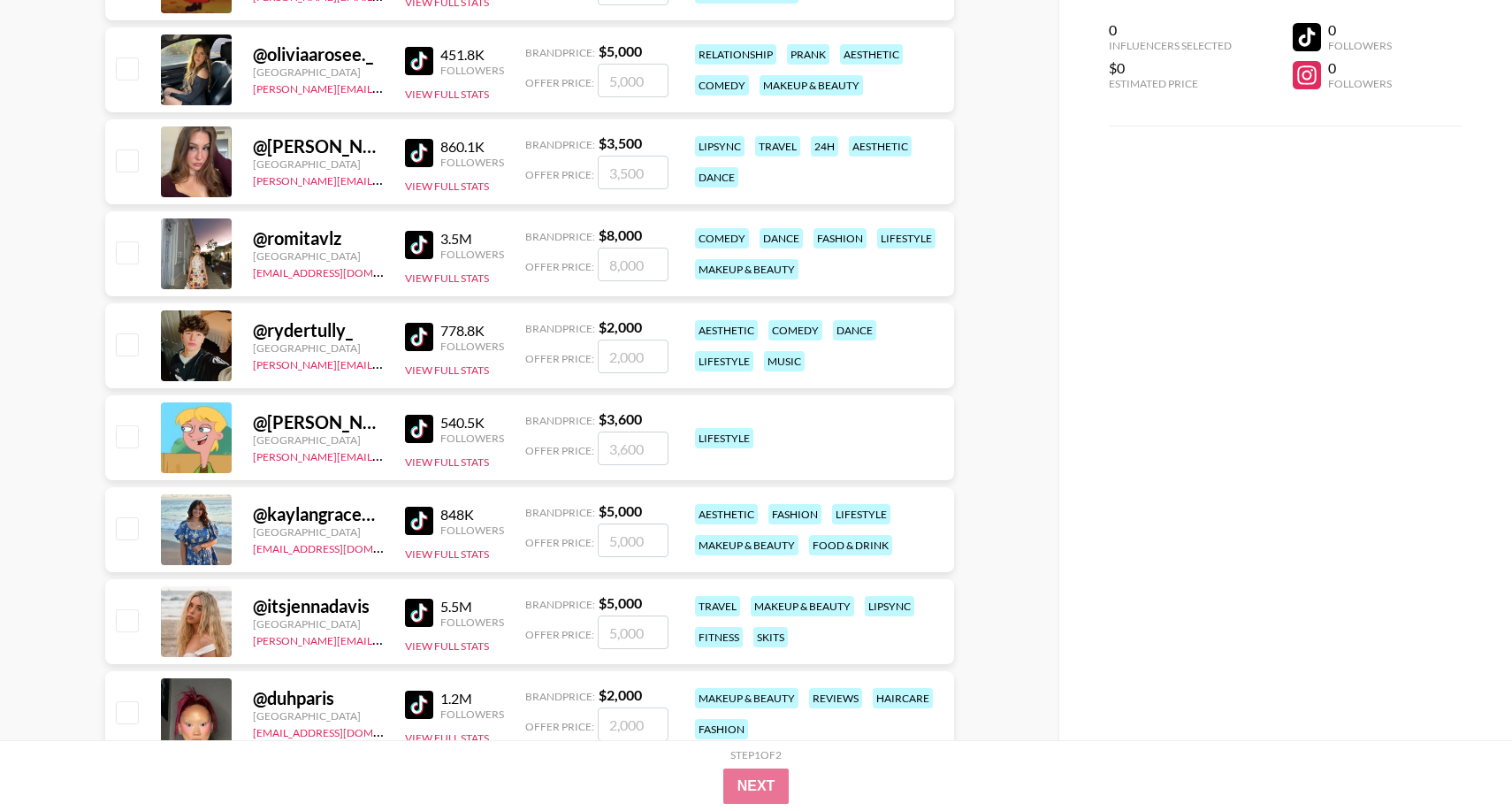
click at [334, 612] on div "@ itsjennadavis" at bounding box center [318, 606] width 131 height 22
copy div "itsjennadavis"
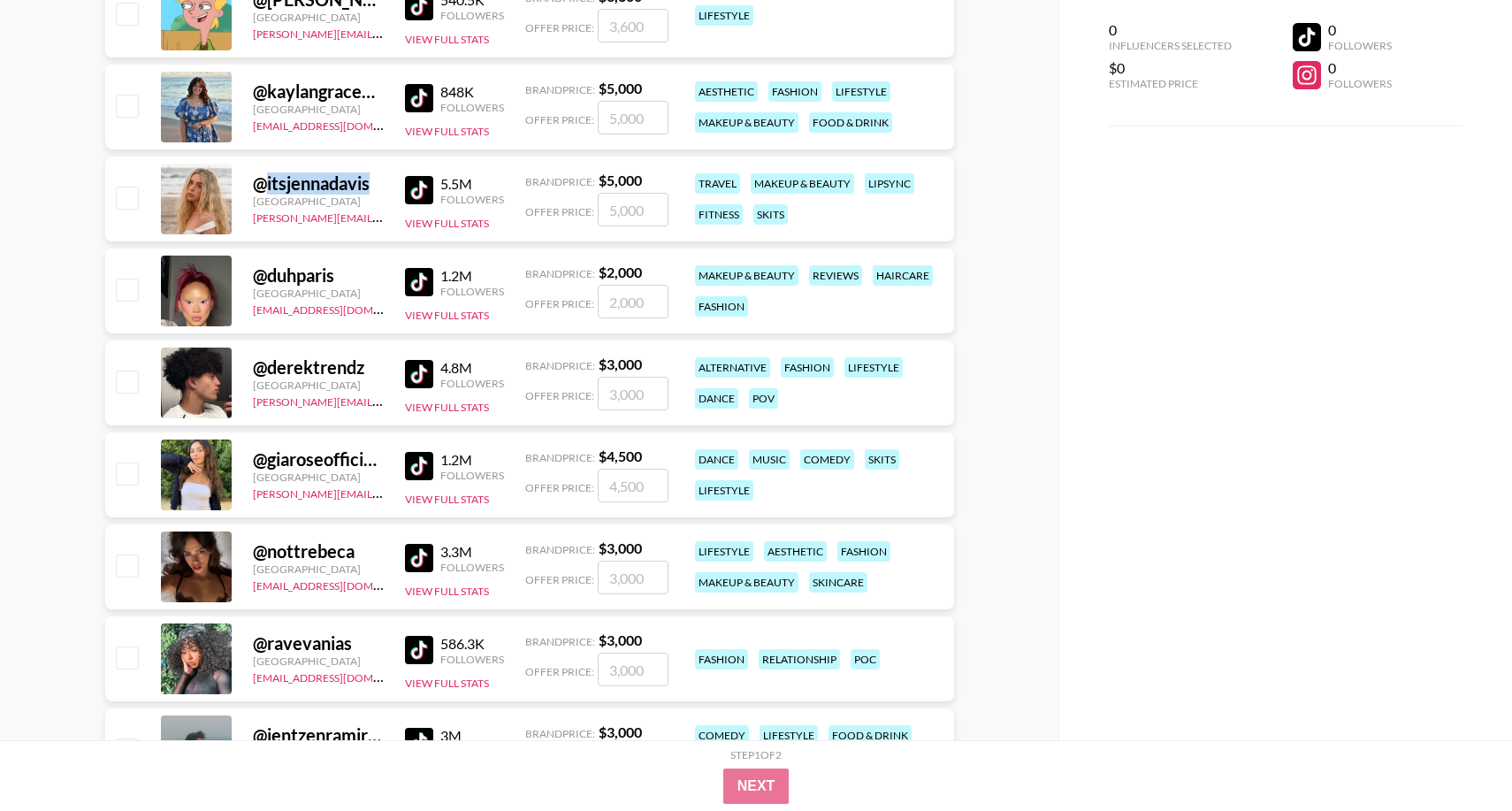
scroll to position [3143, 0]
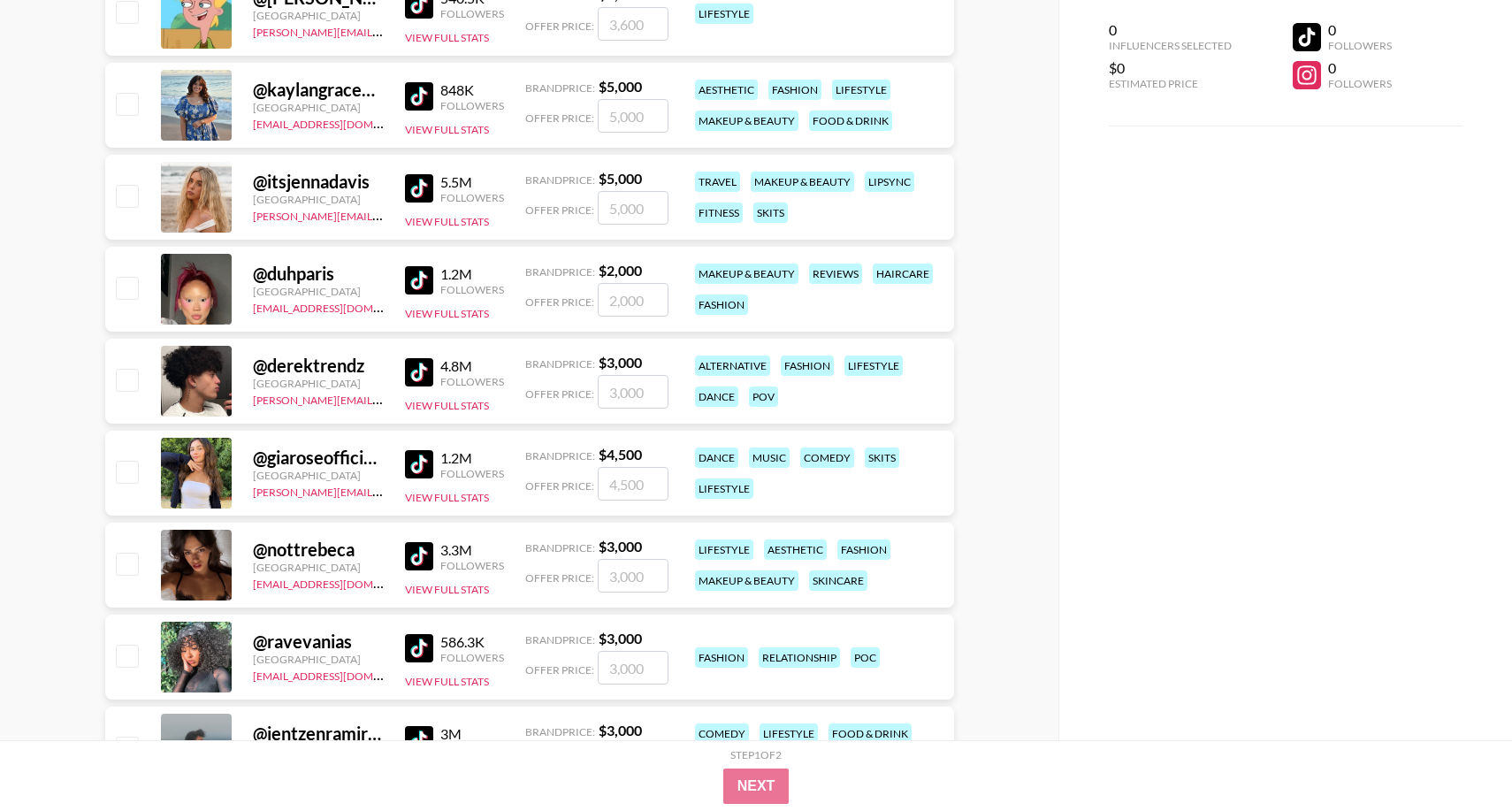
click at [338, 556] on div "@ nottrebeca" at bounding box center [318, 549] width 131 height 22
copy div "nottrebeca"
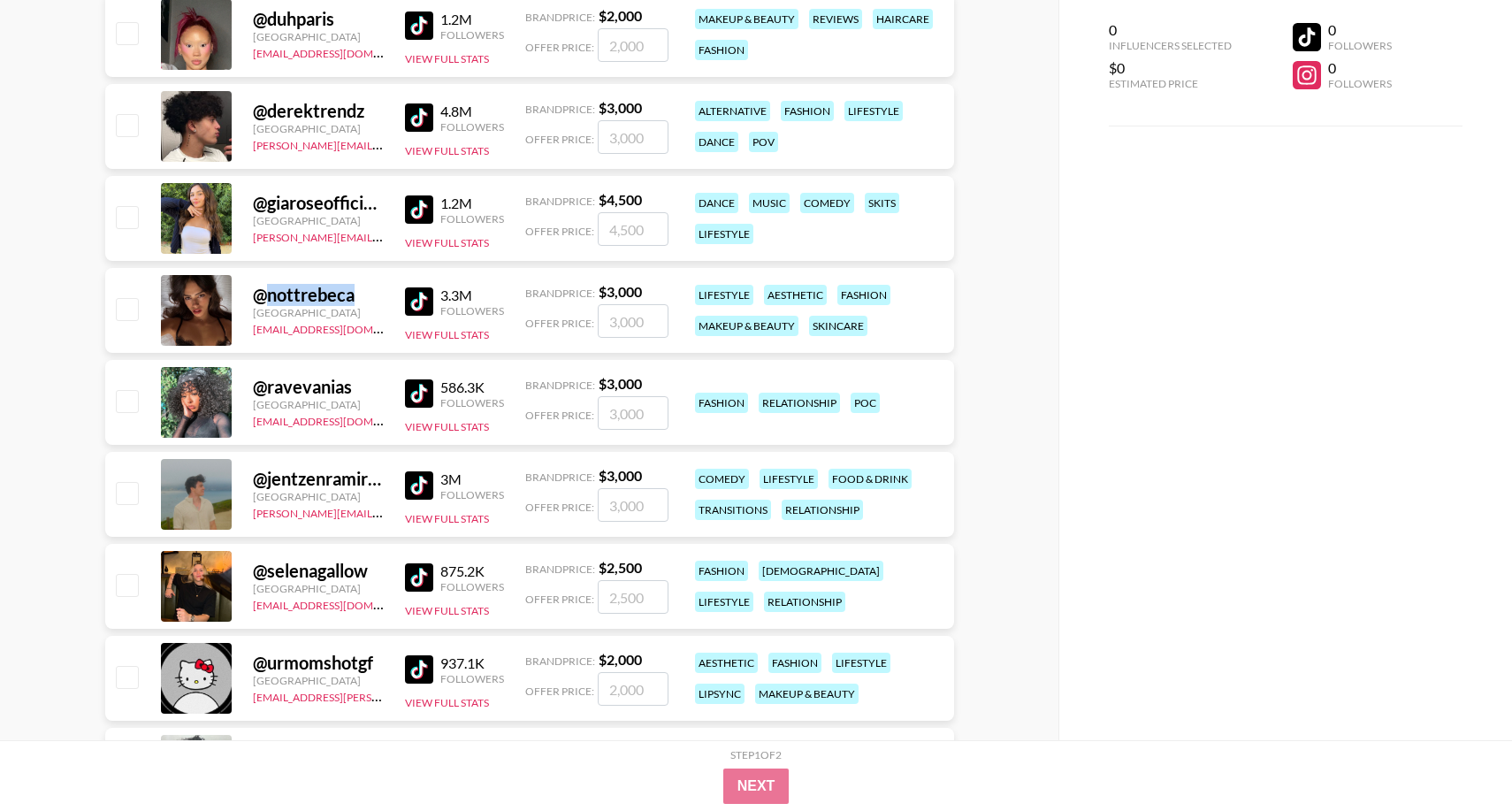
scroll to position [3400, 0]
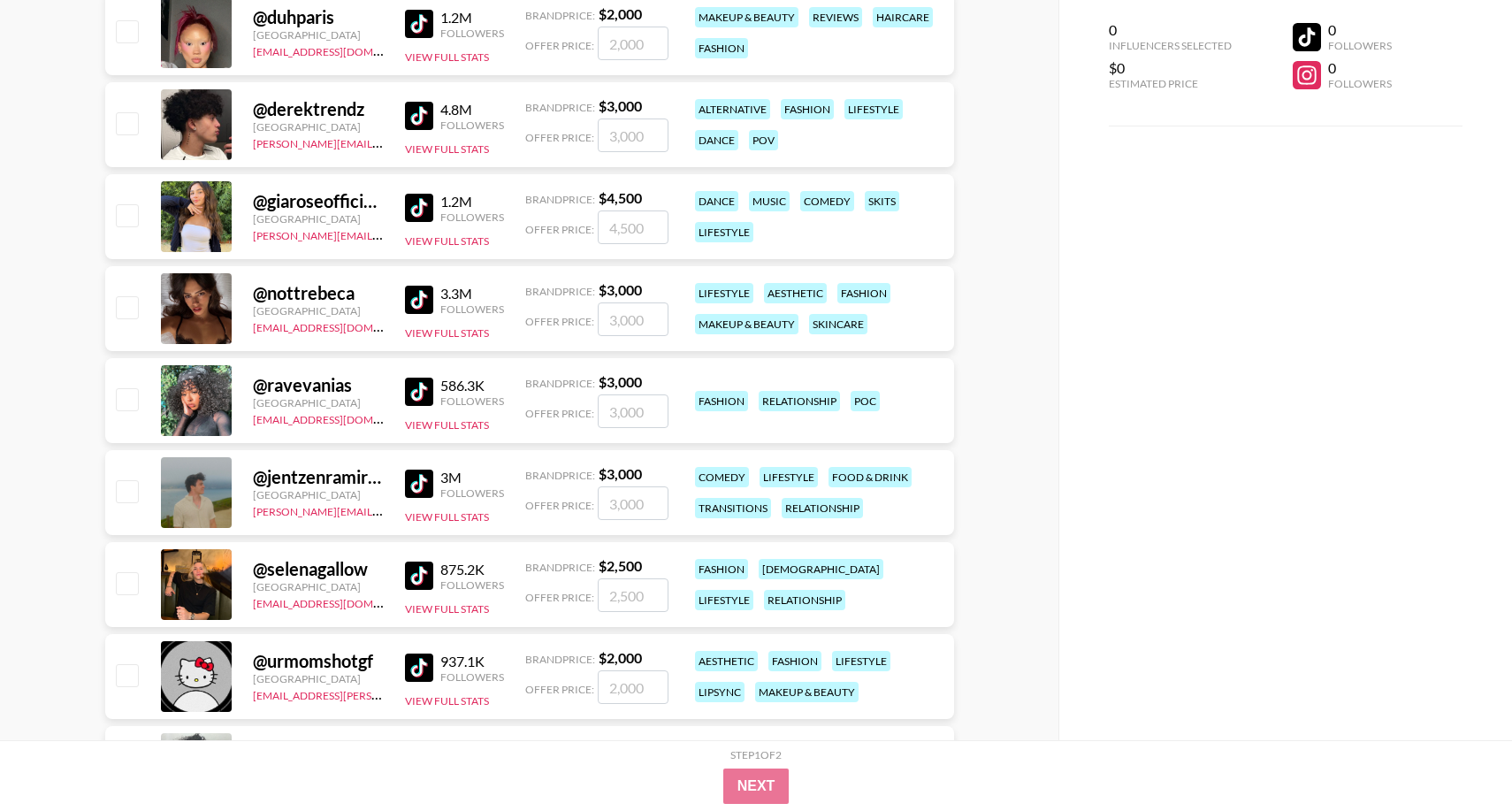
click at [331, 379] on div "@ ravevanias" at bounding box center [318, 385] width 131 height 22
copy div "ravevanias"
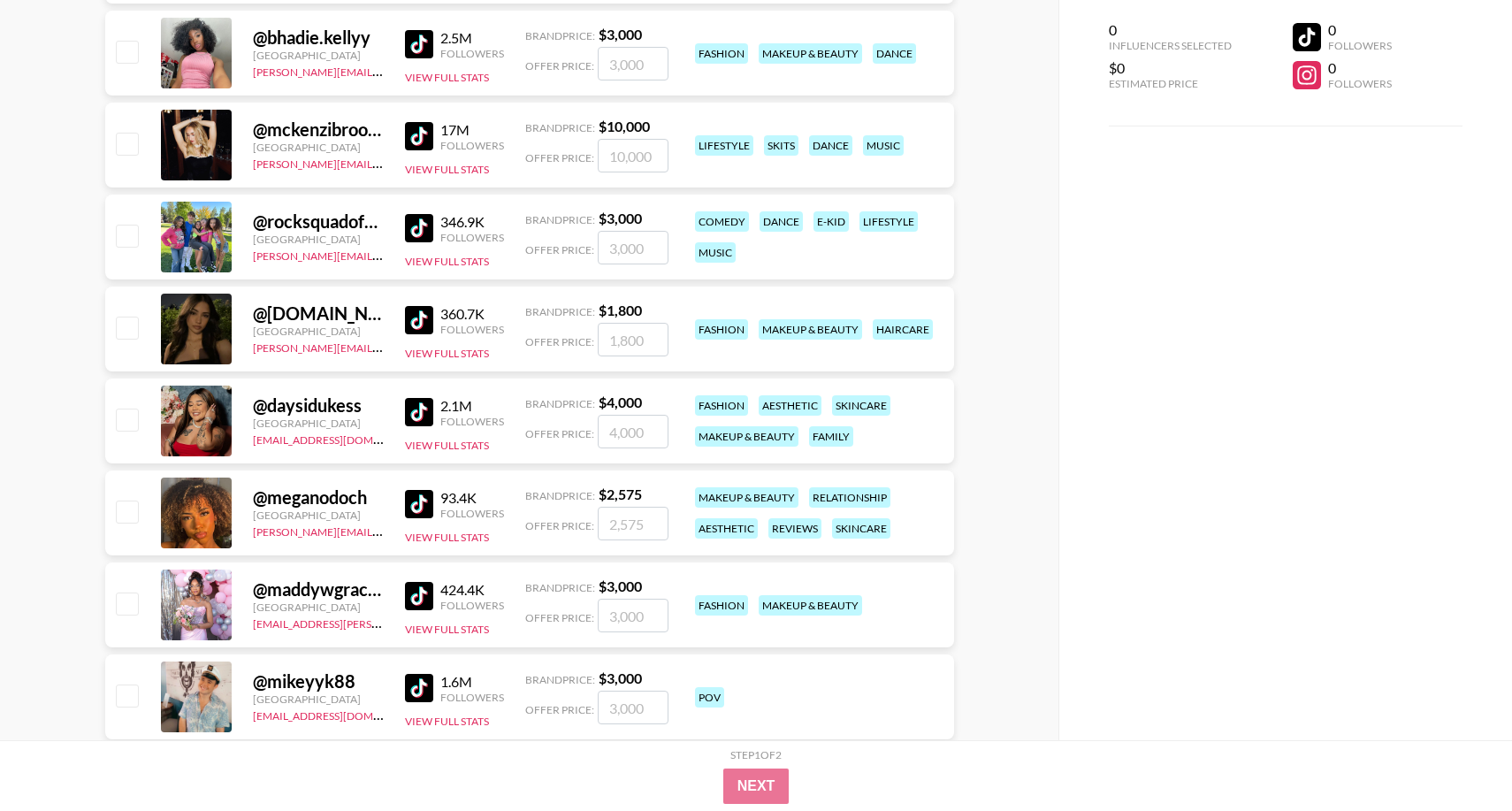
scroll to position [4117, 0]
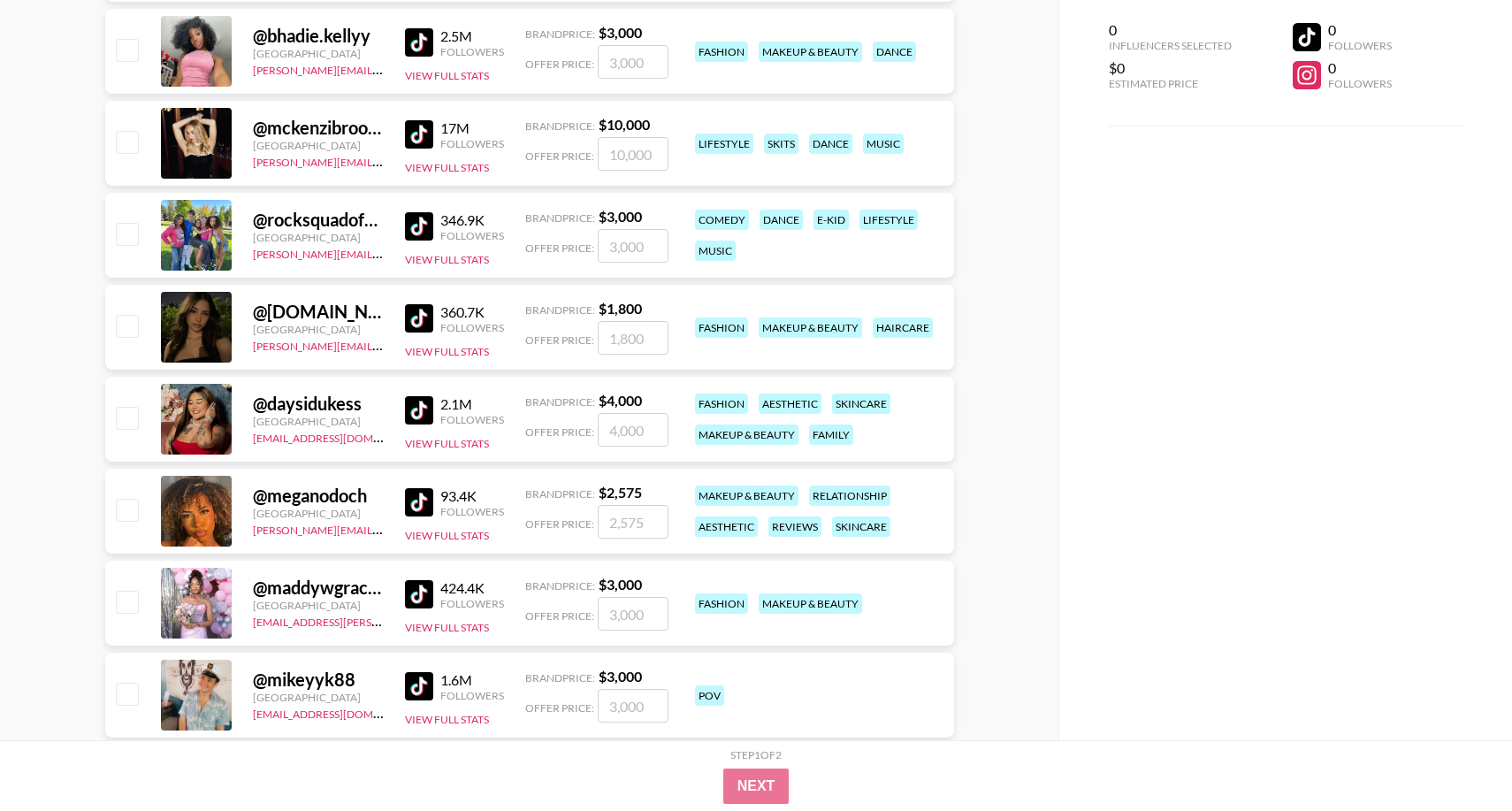
click at [325, 491] on div "@ meganodoch" at bounding box center [318, 495] width 131 height 22
copy div "meganodoch"
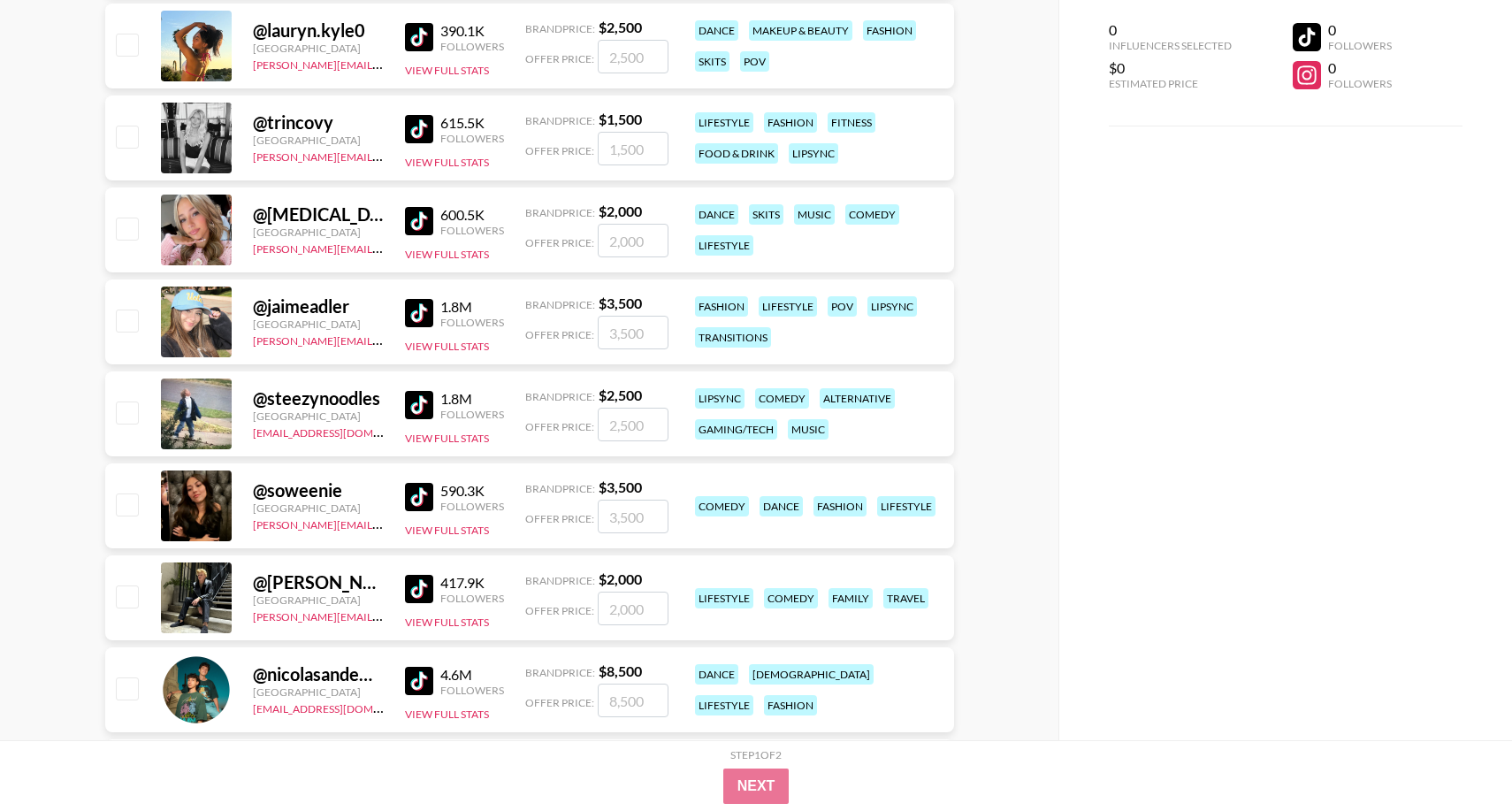
scroll to position [4952, 0]
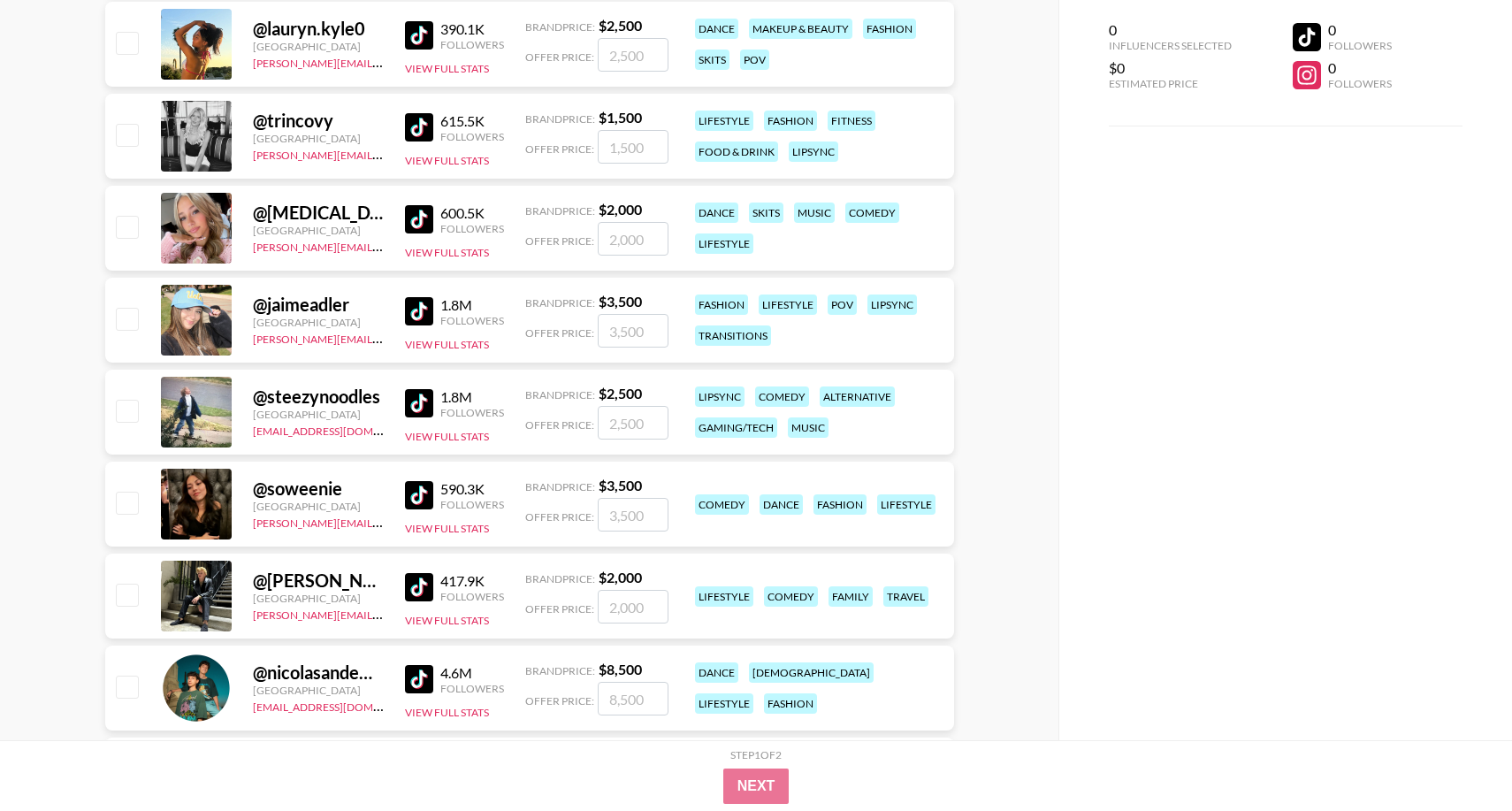
click at [308, 111] on div "@ trincovy" at bounding box center [318, 120] width 131 height 22
copy div "trincovy"
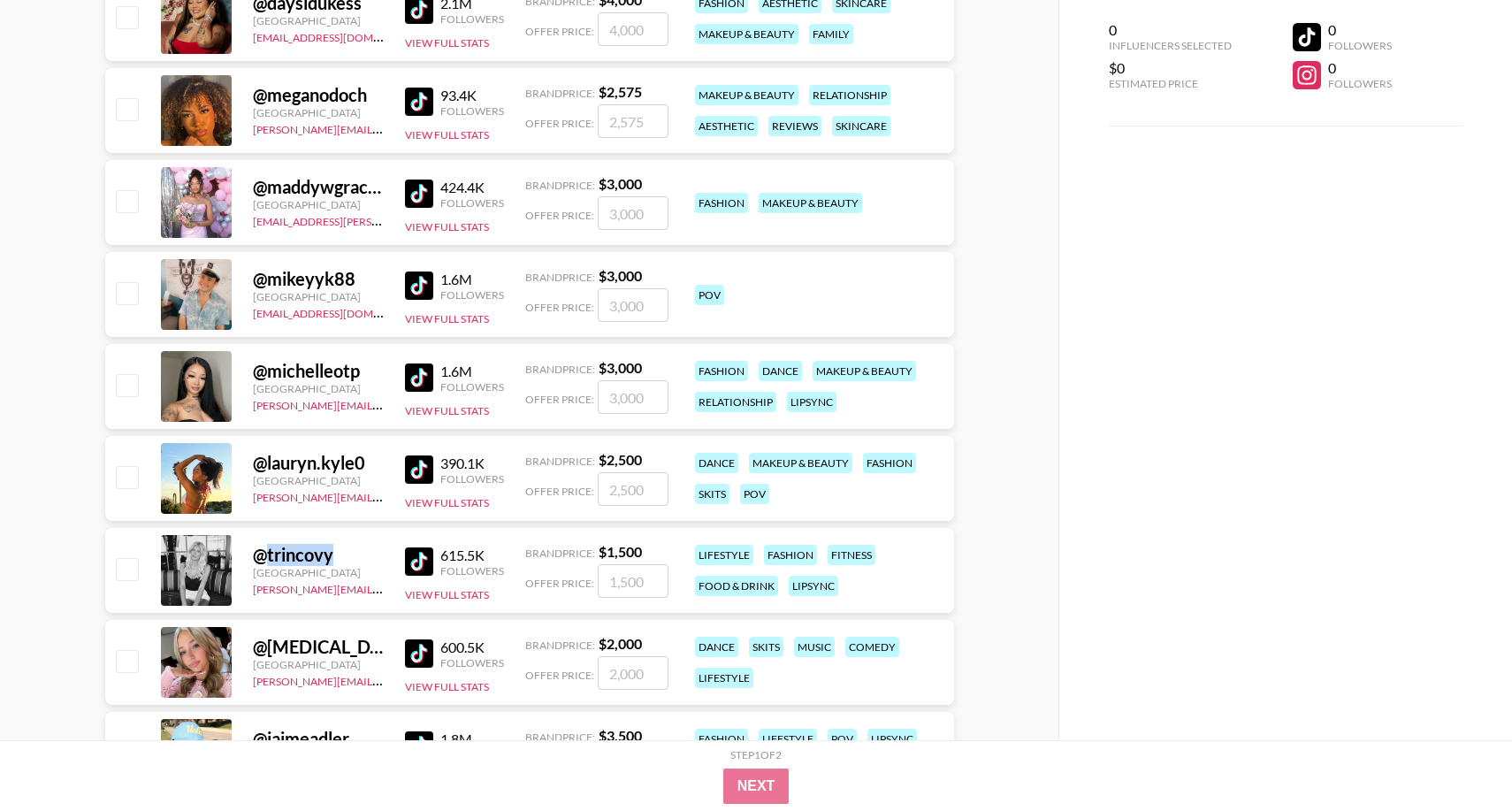
scroll to position [4513, 0]
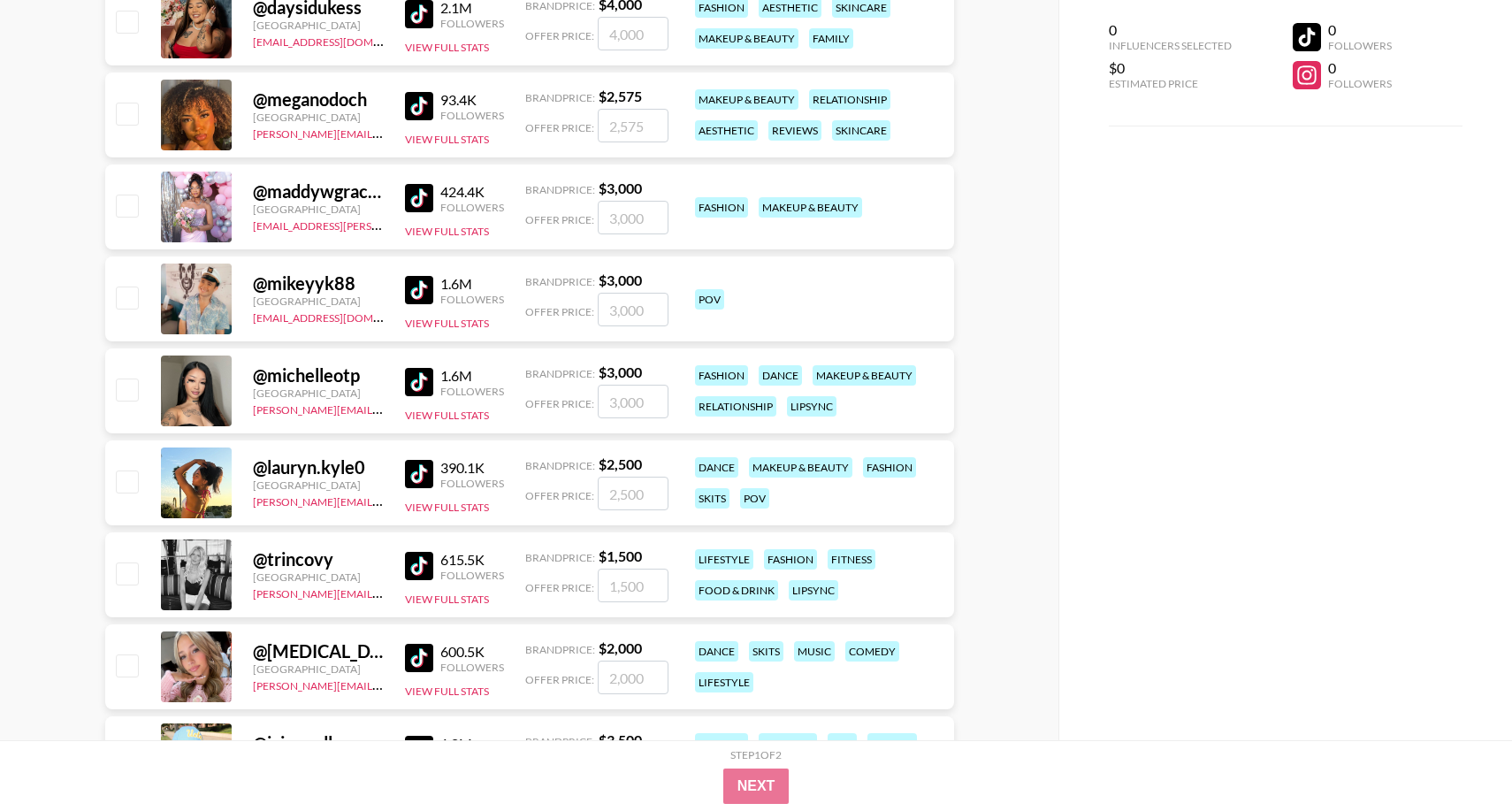
click at [304, 192] on div "@ maddywgracee" at bounding box center [318, 191] width 131 height 22
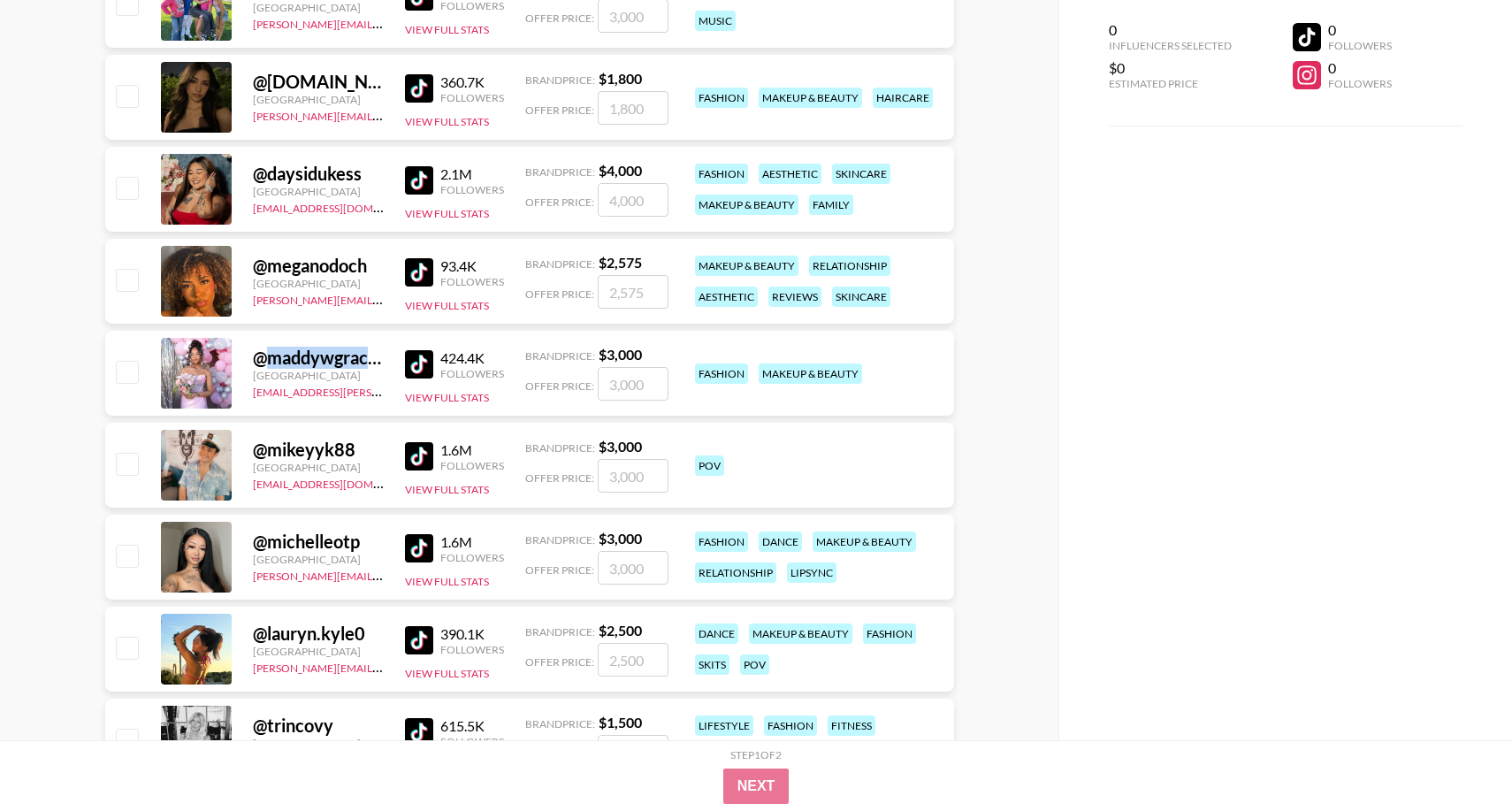
scroll to position [4345, 0]
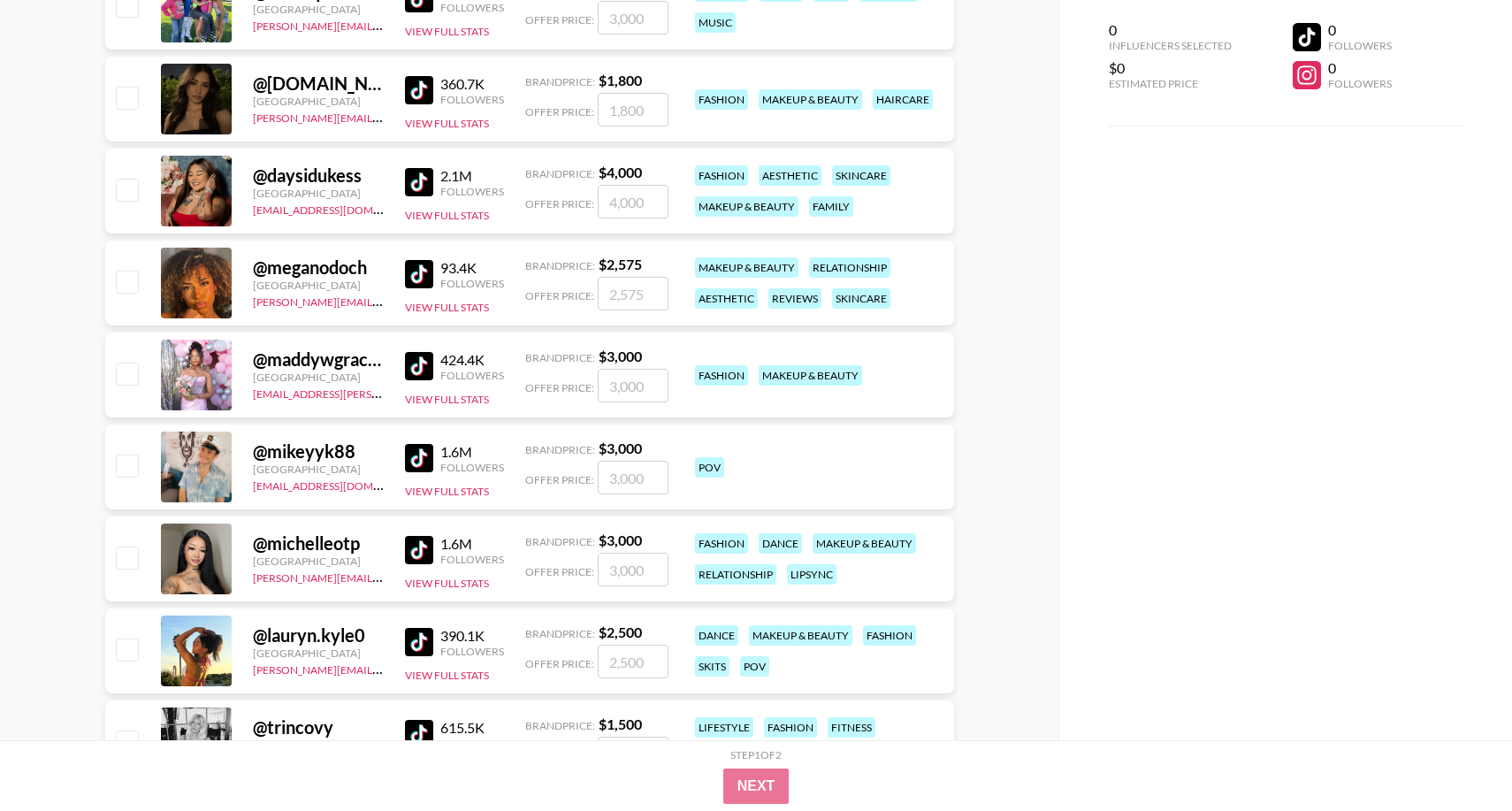
click at [331, 173] on div "@ daysidukess" at bounding box center [318, 175] width 131 height 22
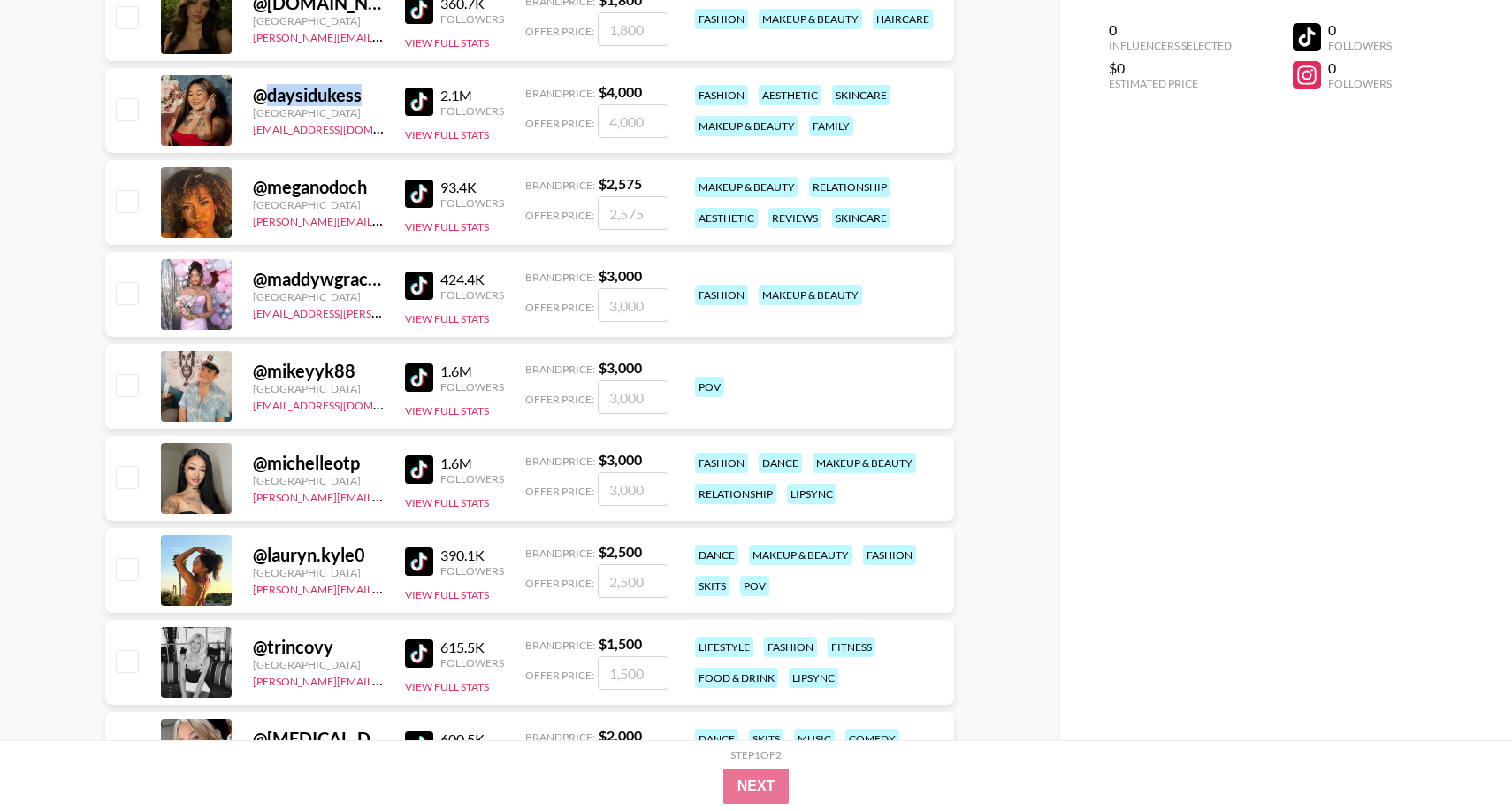
scroll to position [4429, 0]
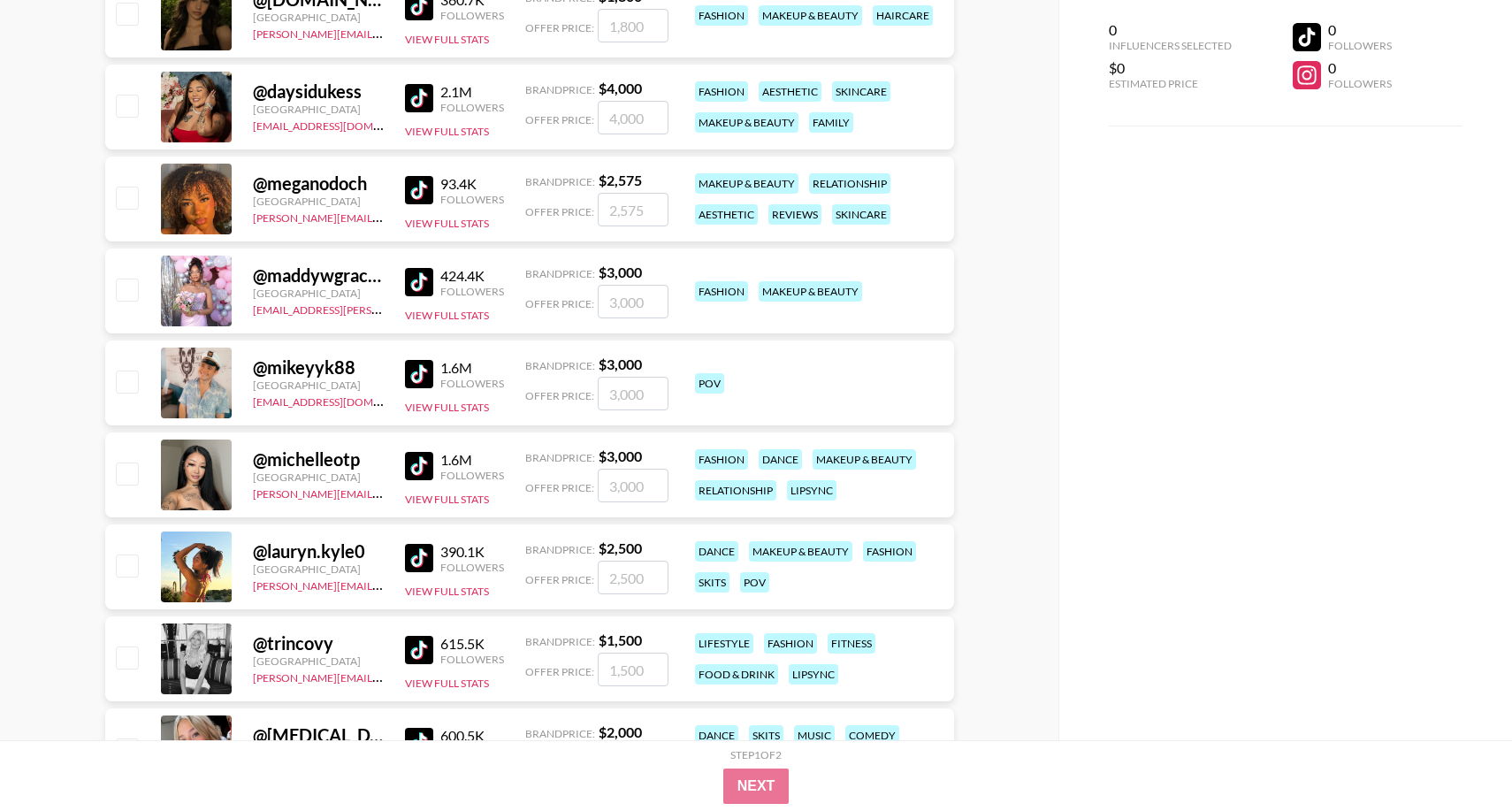
click at [343, 556] on div "@ lauryn.kyle0" at bounding box center [318, 551] width 131 height 22
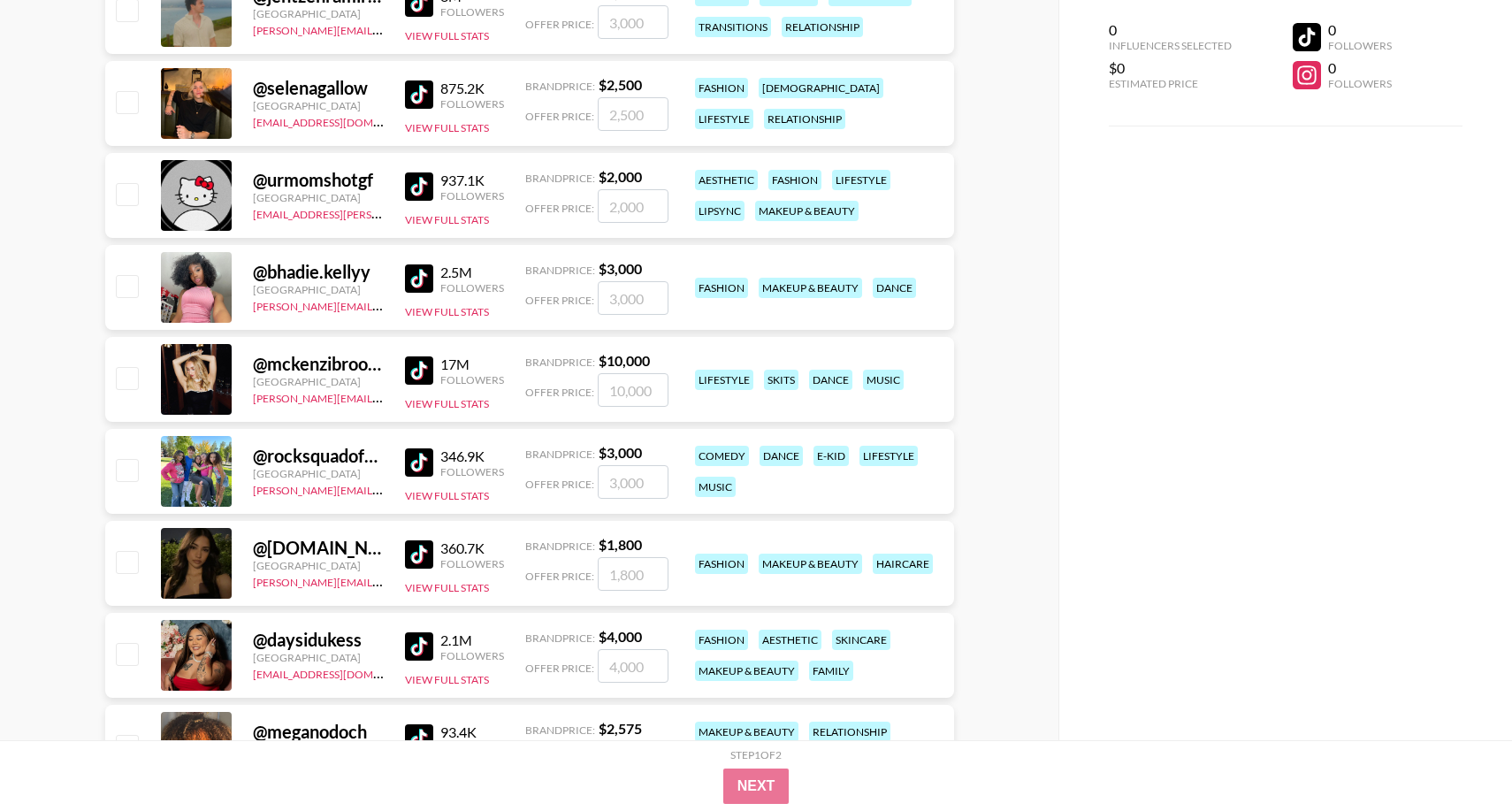
scroll to position [3876, 0]
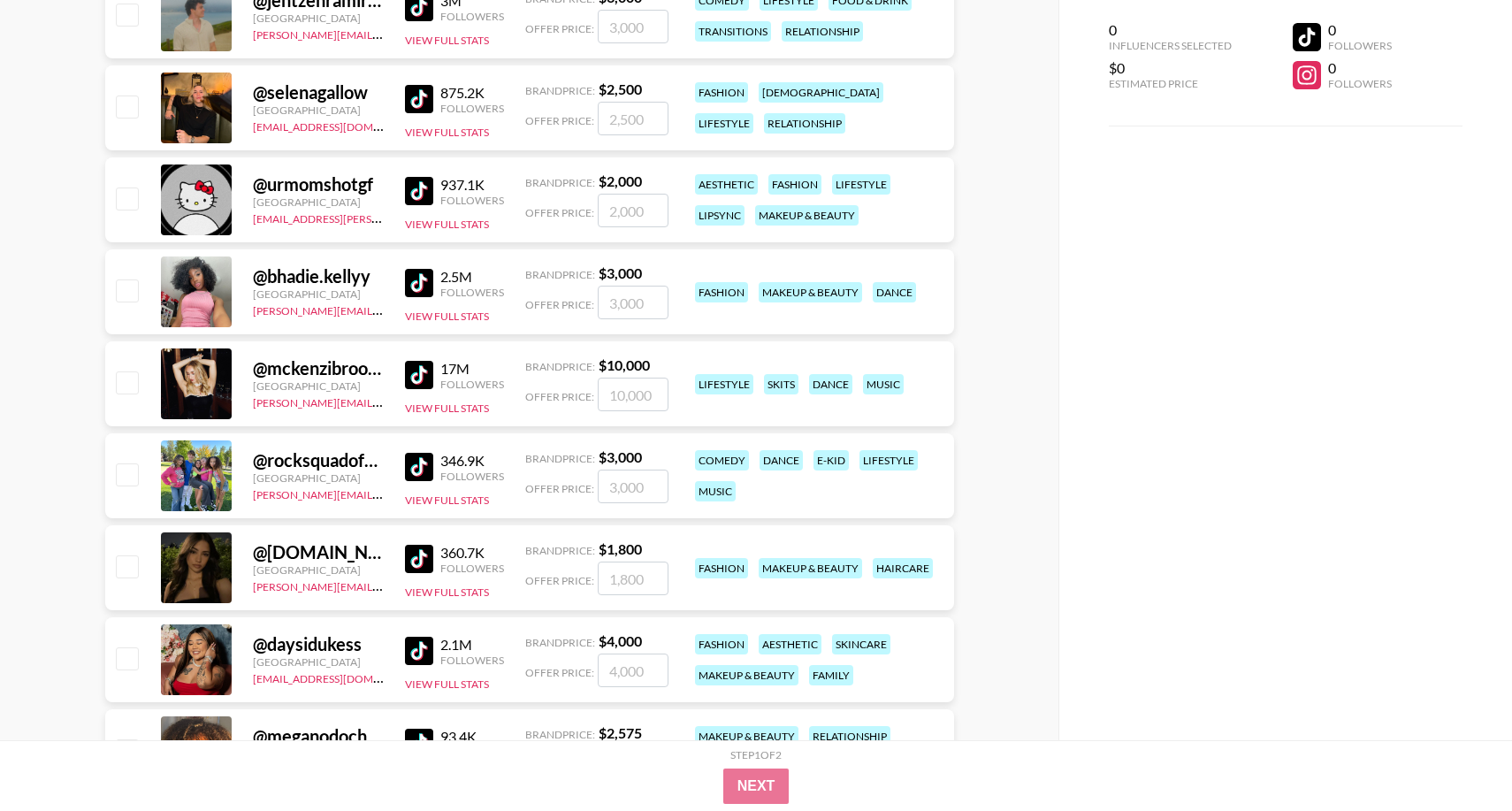
click at [320, 281] on div "@ bhadie.kellyy" at bounding box center [318, 275] width 131 height 22
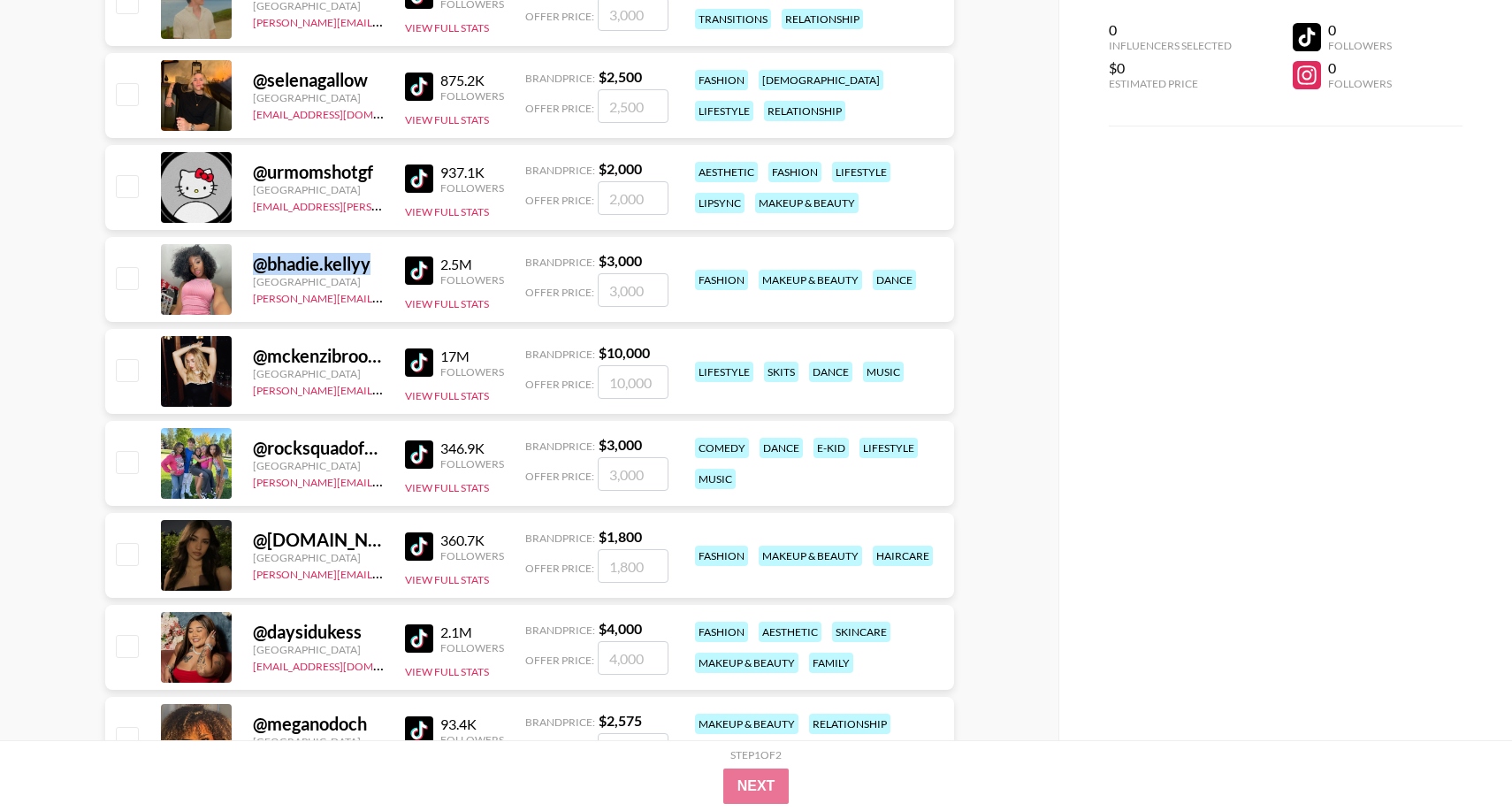
scroll to position [3890, 0]
click at [343, 353] on div "@ mckenzibrooke" at bounding box center [318, 355] width 131 height 22
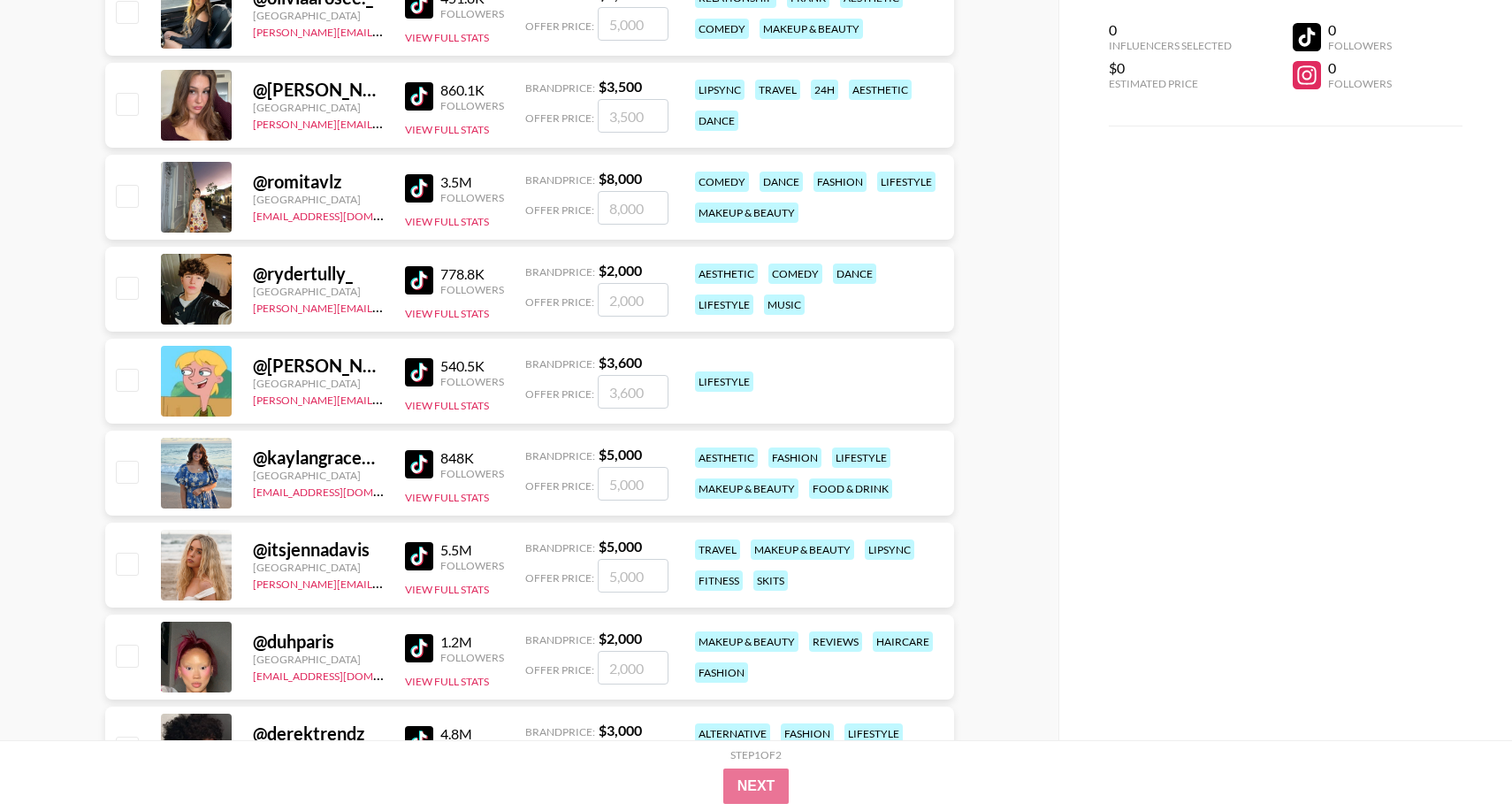
scroll to position [2772, 0]
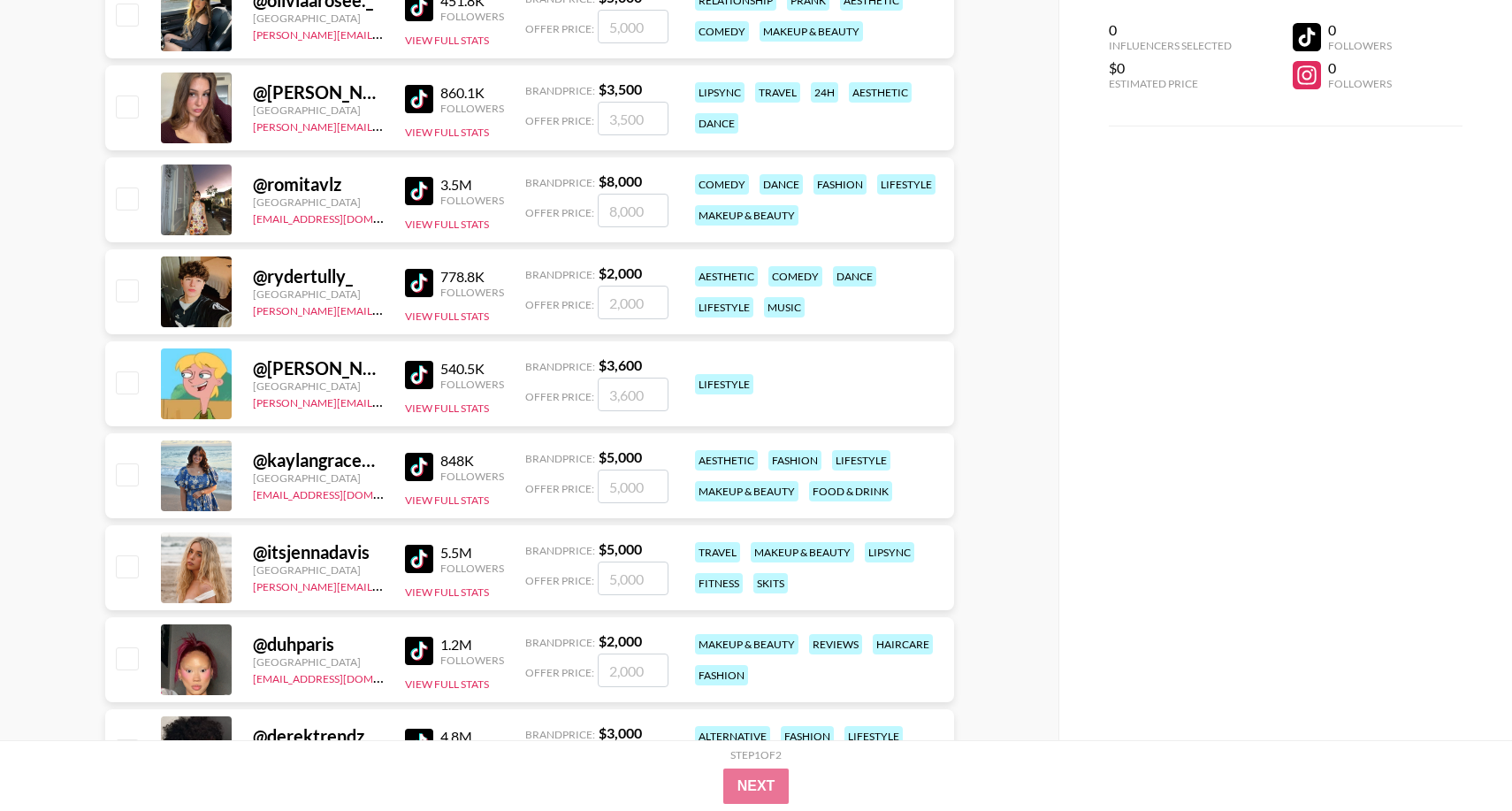
click at [308, 186] on div "@ romitavlz" at bounding box center [318, 184] width 131 height 22
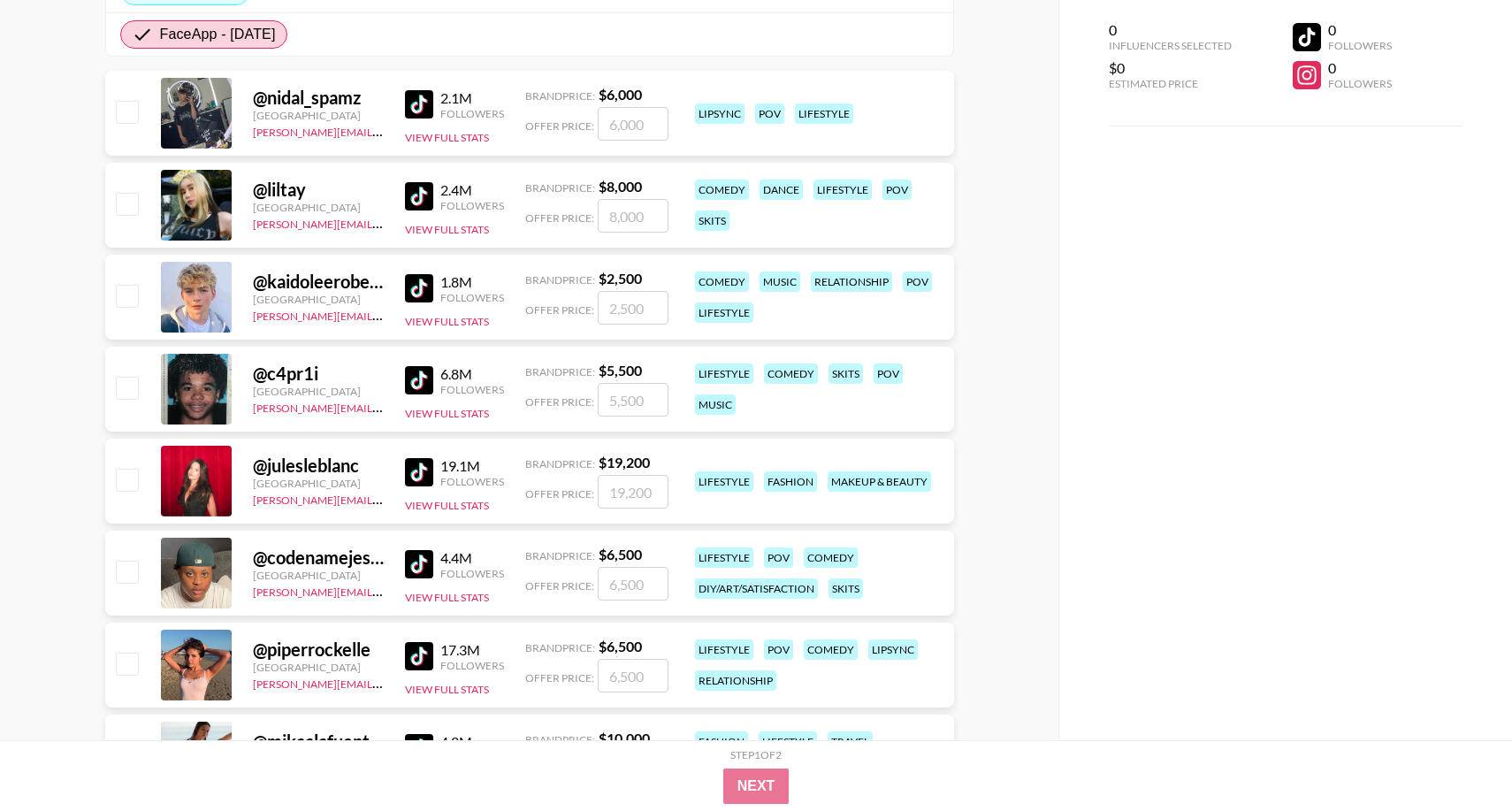
scroll to position [0, 0]
